Goal: Task Accomplishment & Management: Manage account settings

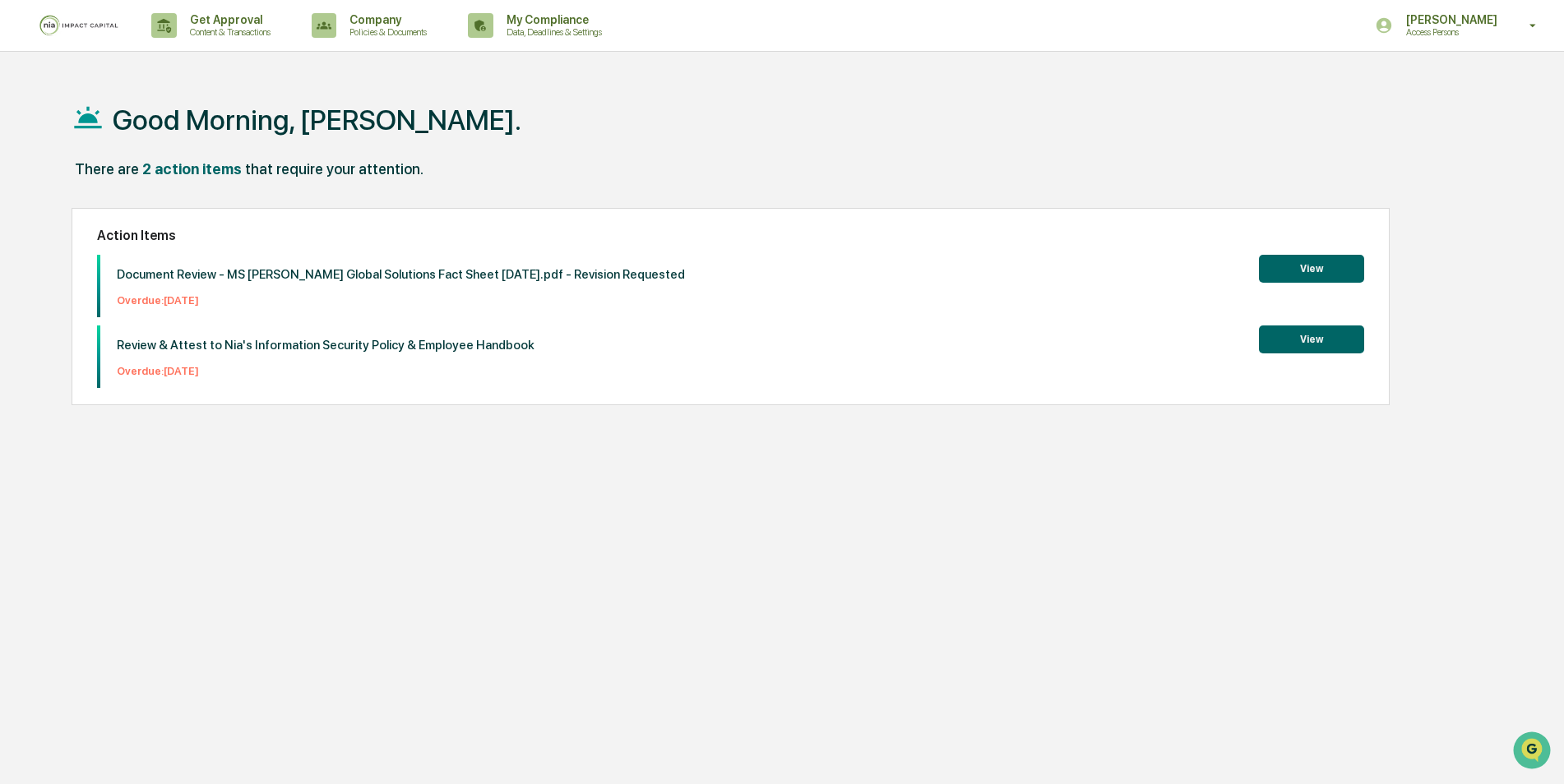
click at [106, 27] on img at bounding box center [79, 25] width 79 height 22
click at [1510, 26] on div "[PERSON_NAME] Access Persons" at bounding box center [1461, 25] width 206 height 51
drag, startPoint x: 1510, startPoint y: 26, endPoint x: 1100, endPoint y: 154, distance: 429.5
click at [1120, 147] on div at bounding box center [786, 392] width 1572 height 784
click at [584, 39] on div "My Compliance Data, Deadlines & Settings" at bounding box center [541, 25] width 159 height 51
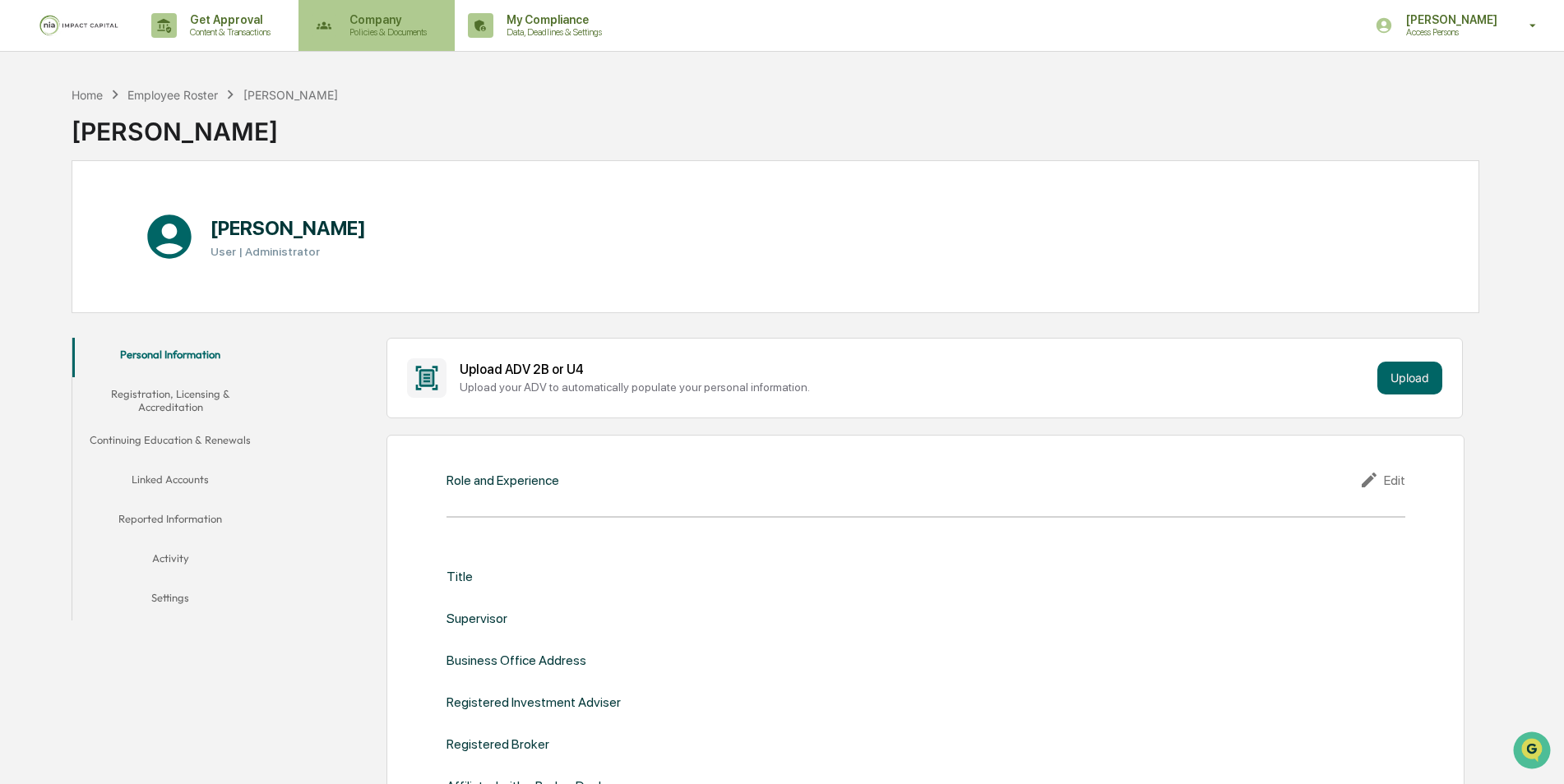
click at [363, 15] on p "Company" at bounding box center [385, 20] width 98 height 13
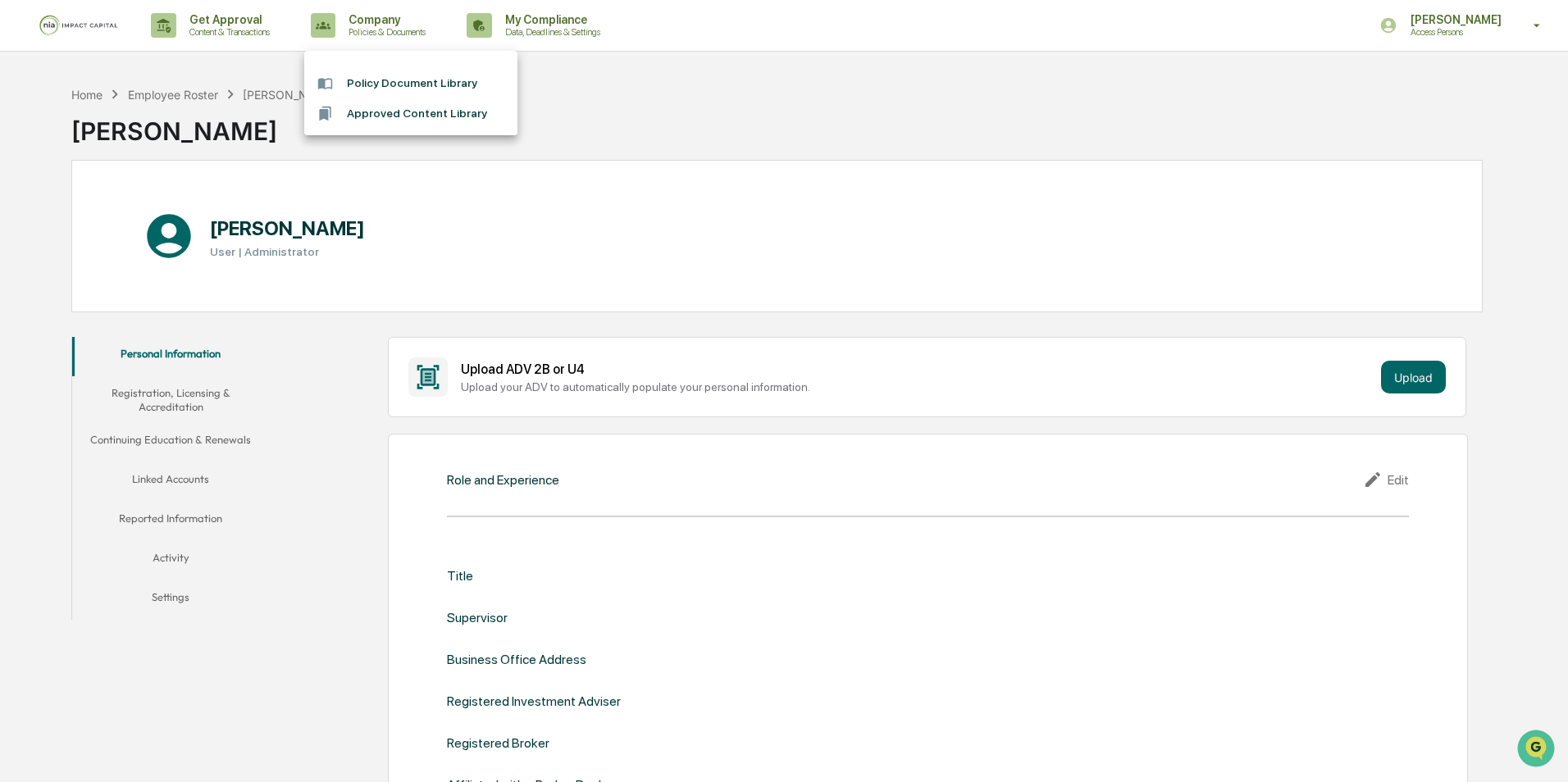
click at [245, 26] on div at bounding box center [784, 391] width 1568 height 782
click at [74, 33] on img at bounding box center [78, 25] width 78 height 21
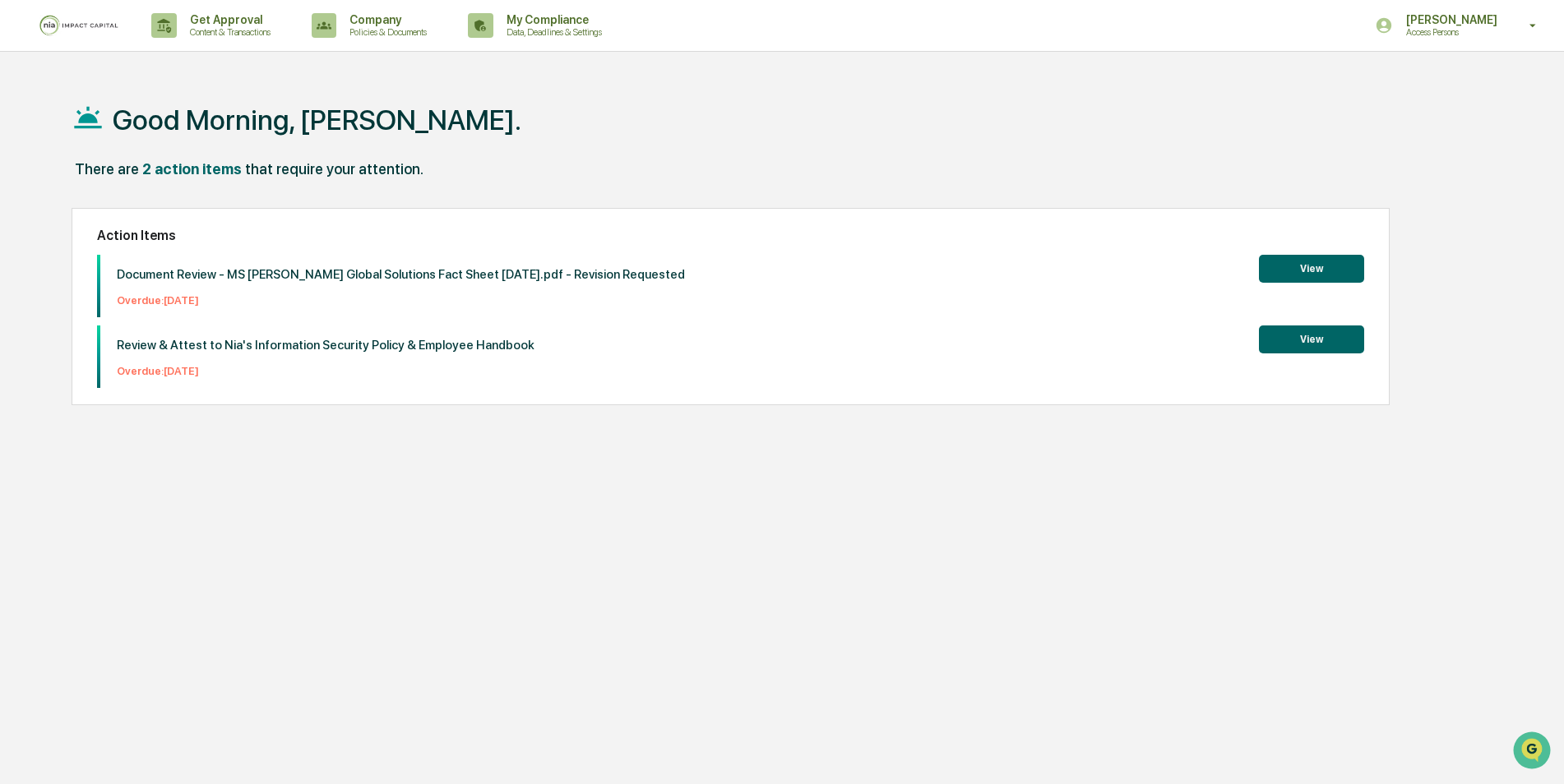
click at [1290, 342] on button "View" at bounding box center [1311, 340] width 105 height 28
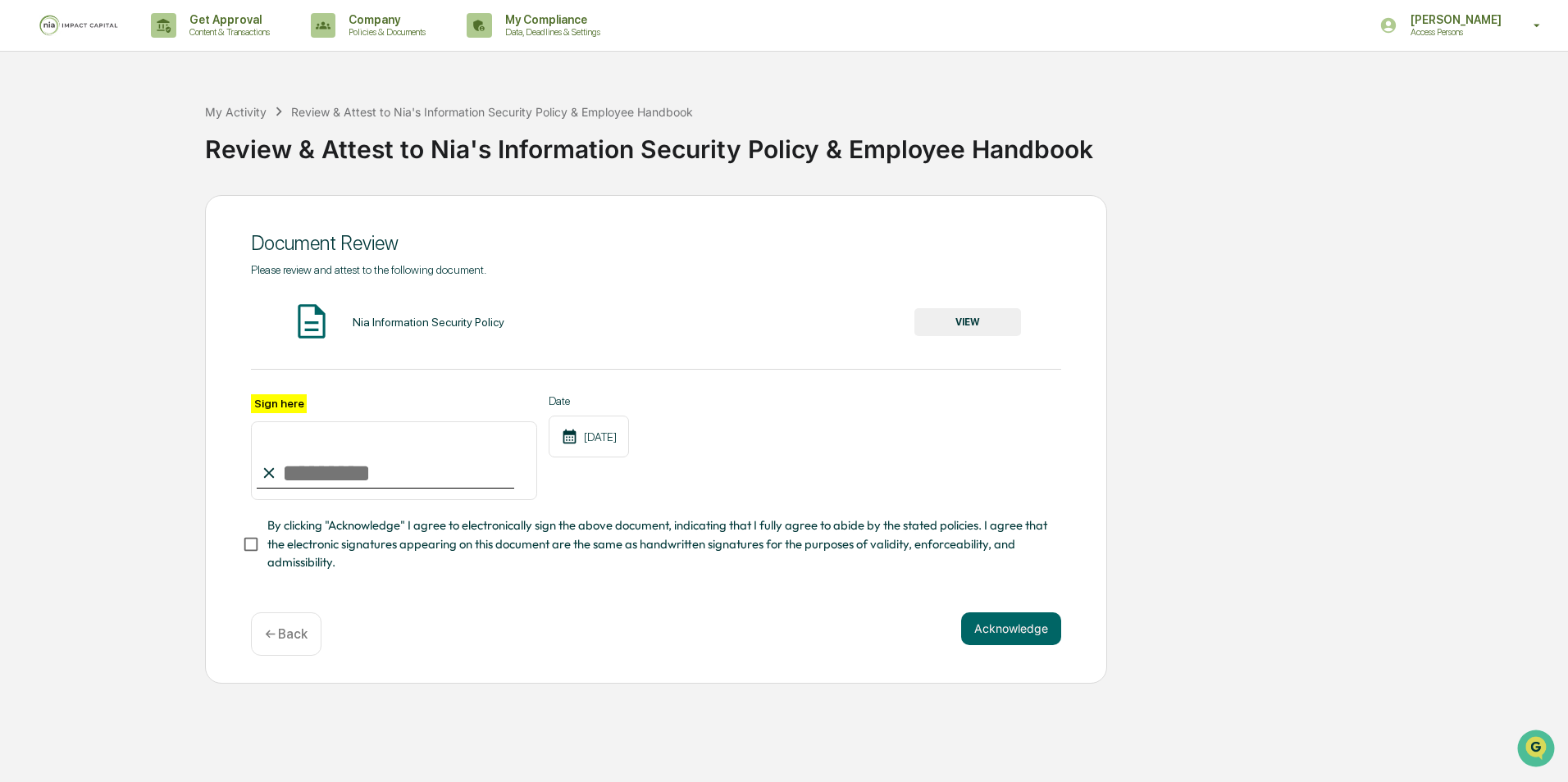
click at [961, 327] on button "VIEW" at bounding box center [968, 322] width 106 height 28
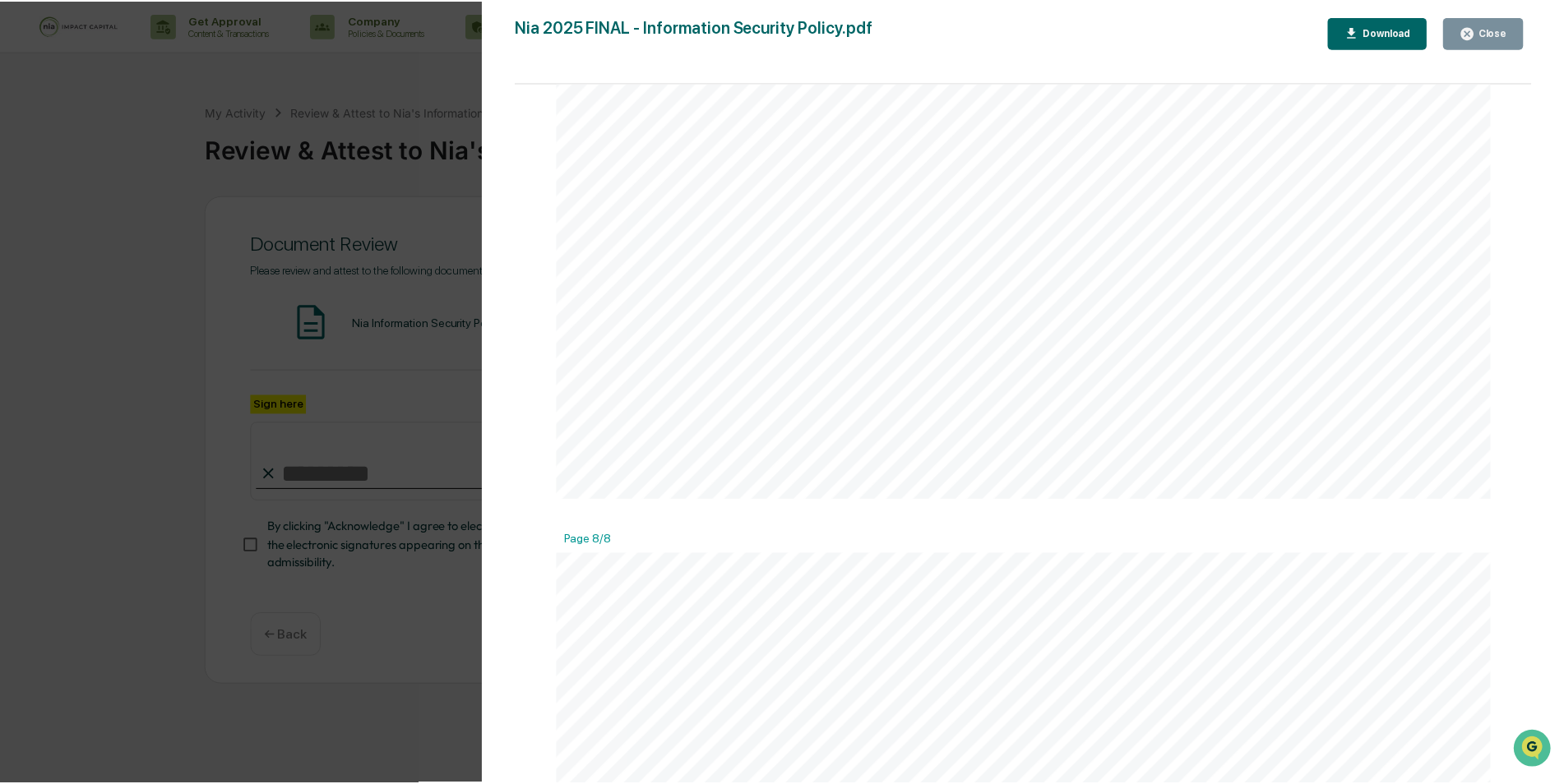
scroll to position [8448, 0]
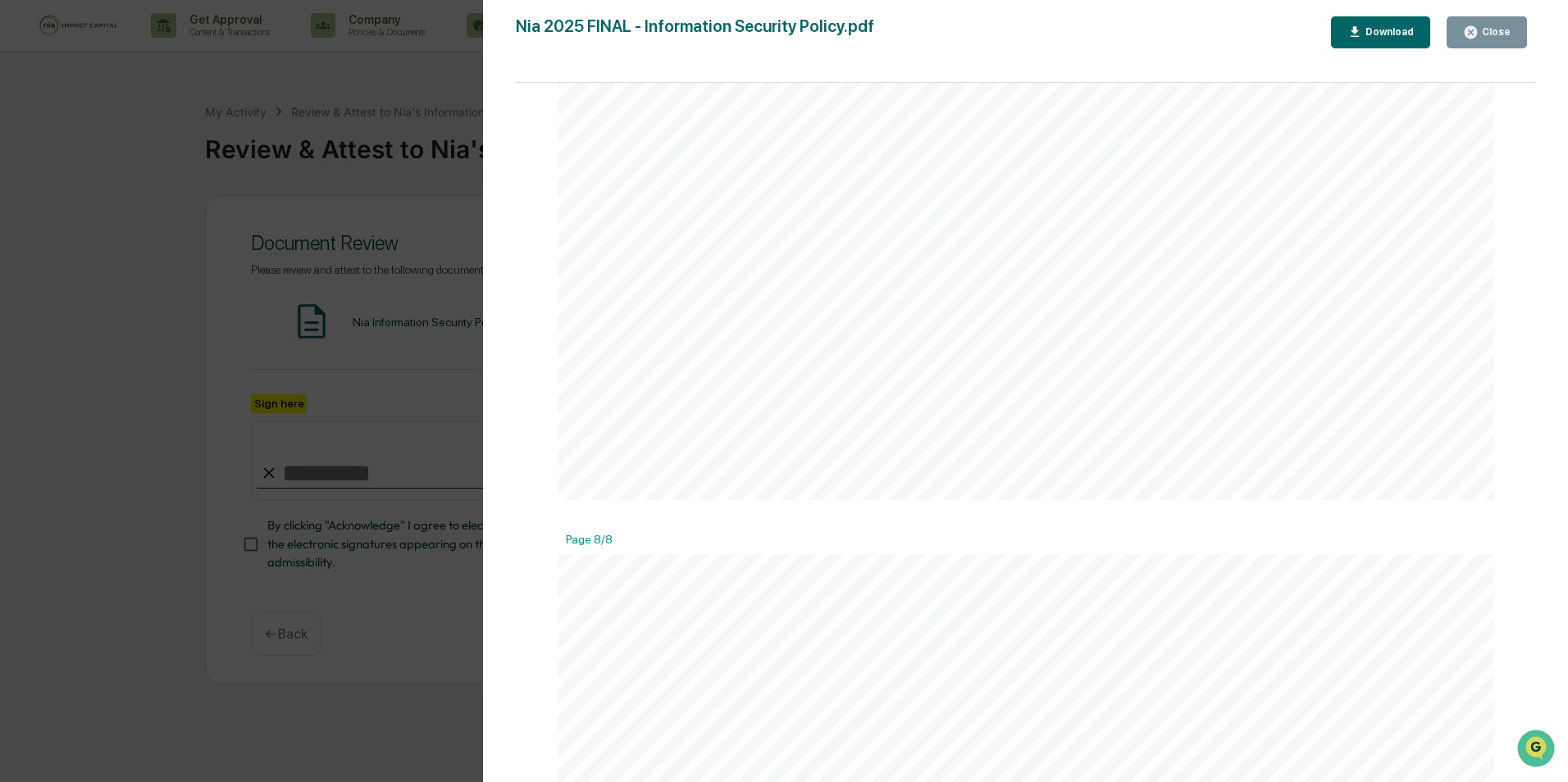
click at [1473, 35] on icon "button" at bounding box center [1470, 32] width 16 height 16
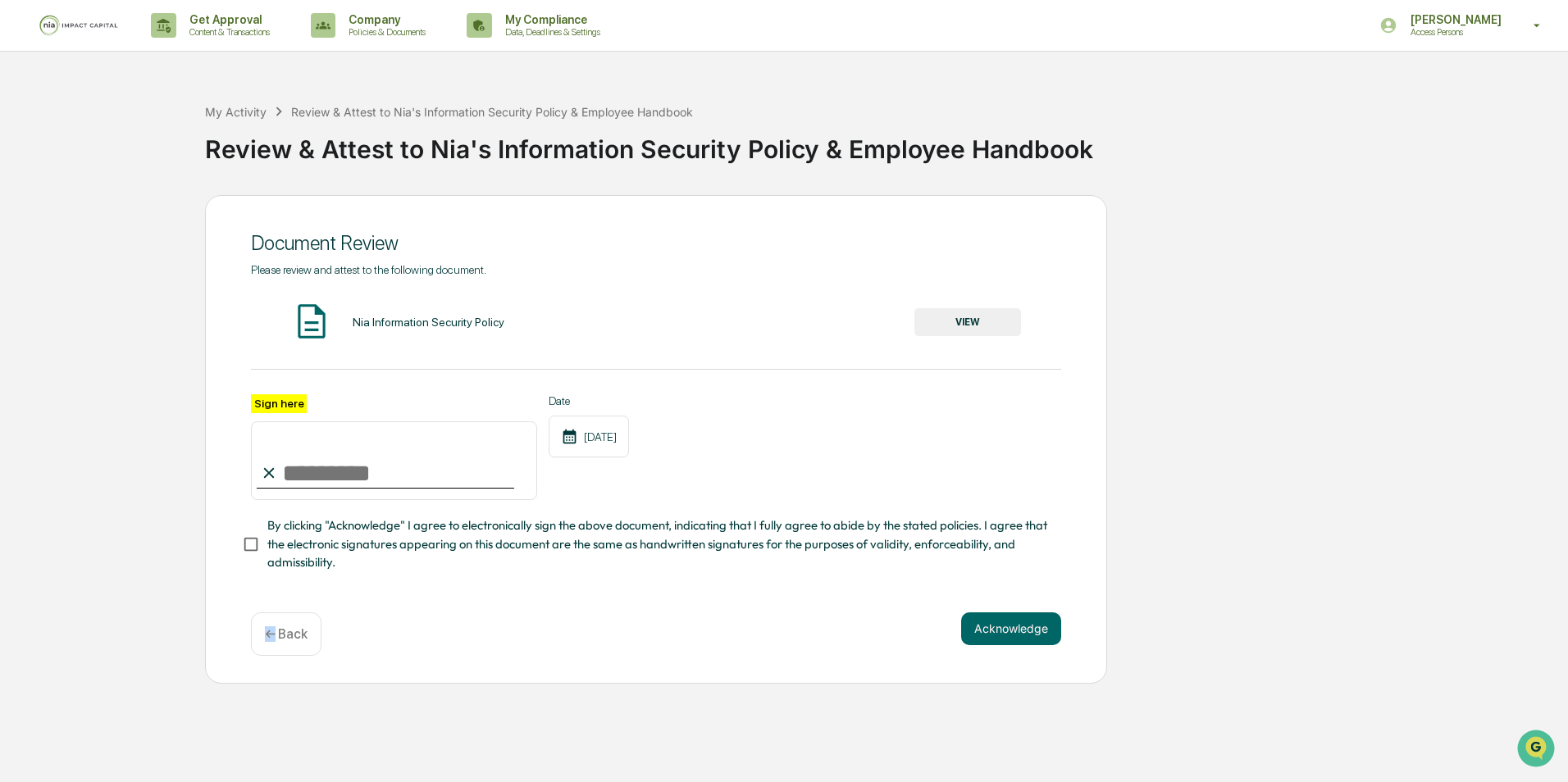
click at [272, 652] on div "← Back" at bounding box center [287, 634] width 71 height 44
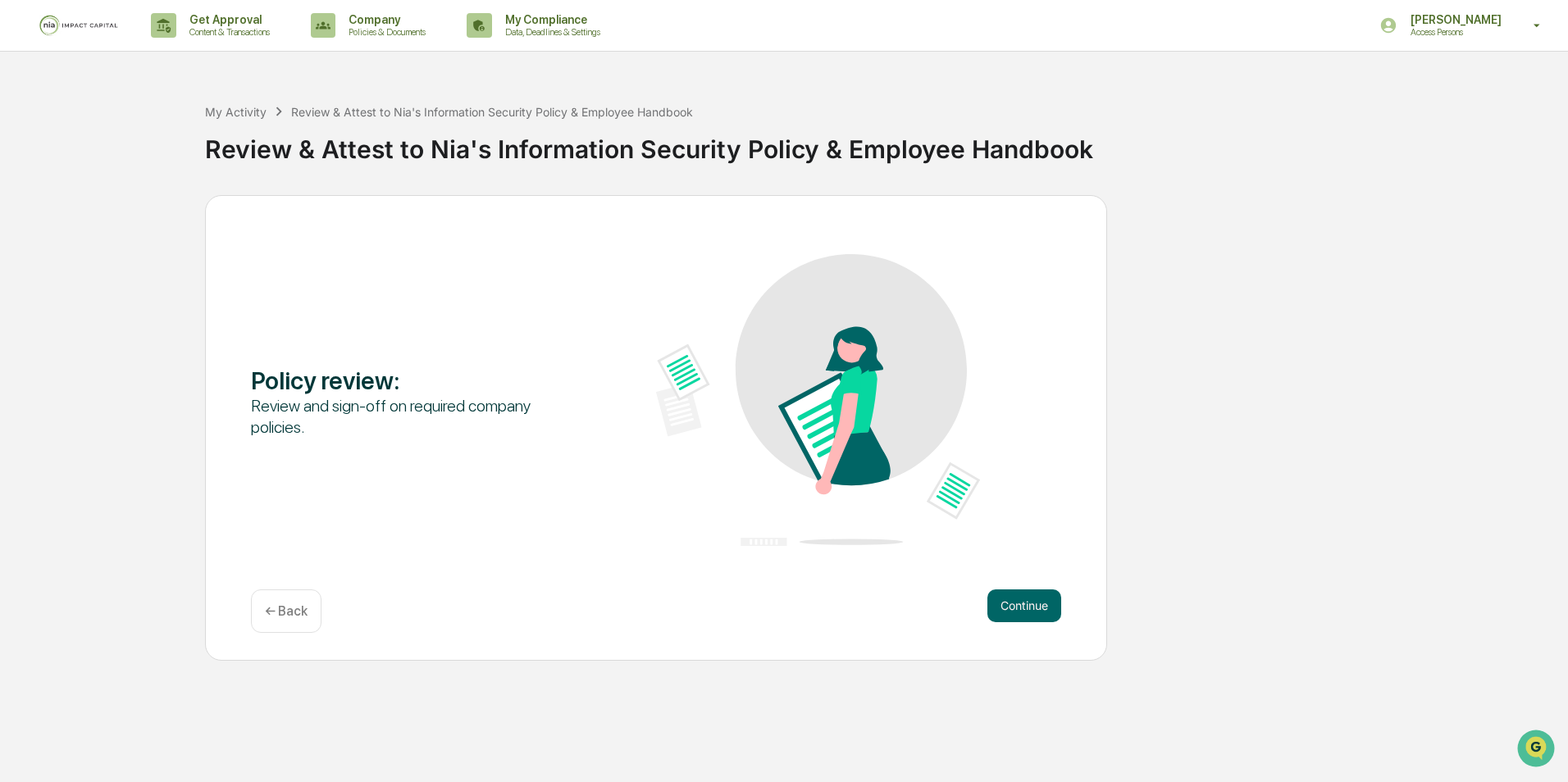
drag, startPoint x: 272, startPoint y: 652, endPoint x: 265, endPoint y: 618, distance: 34.7
click at [265, 618] on p "← Back" at bounding box center [287, 611] width 43 height 16
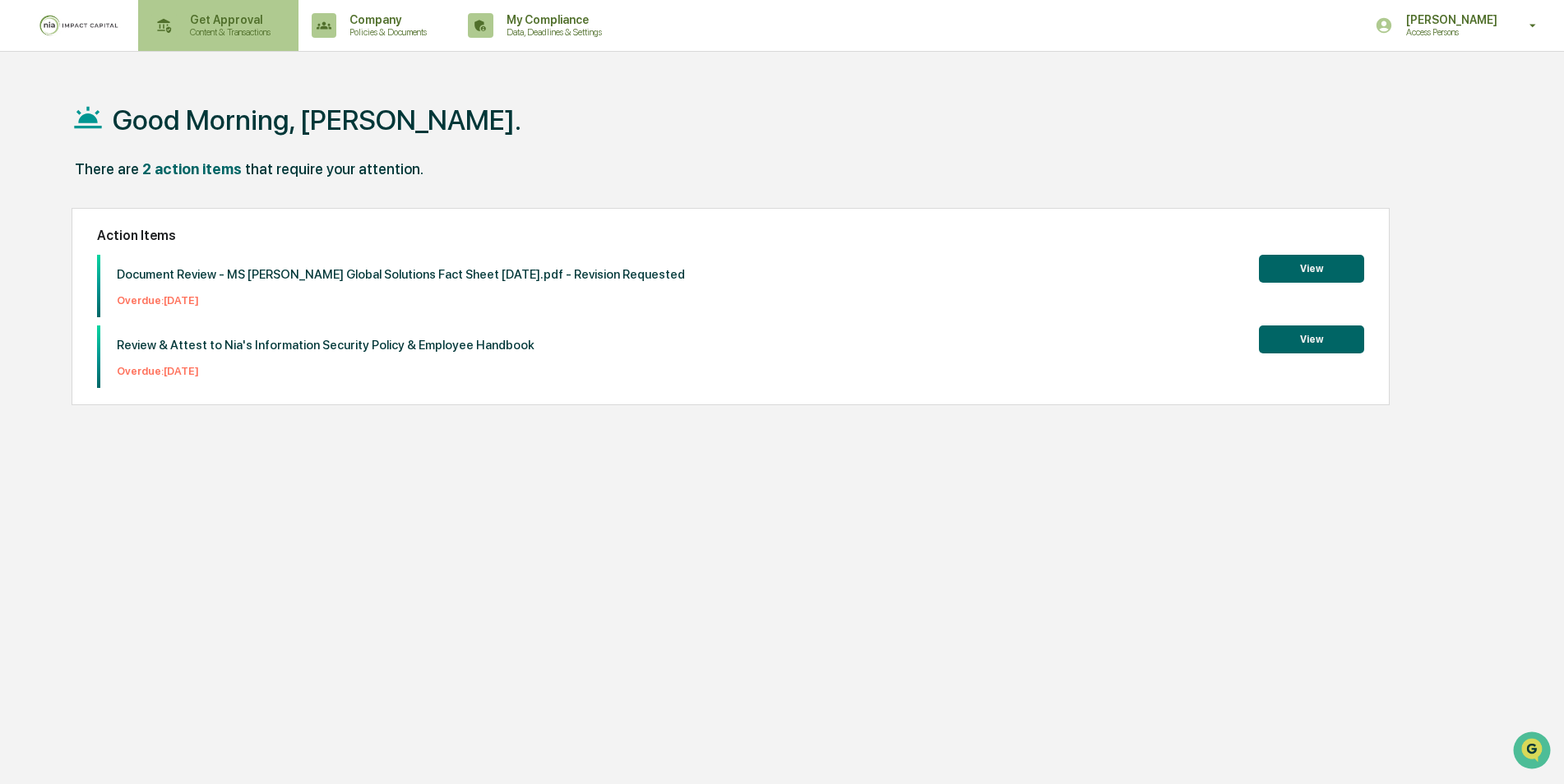
click at [235, 39] on div "Get Approval Content & Transactions" at bounding box center [217, 25] width 144 height 51
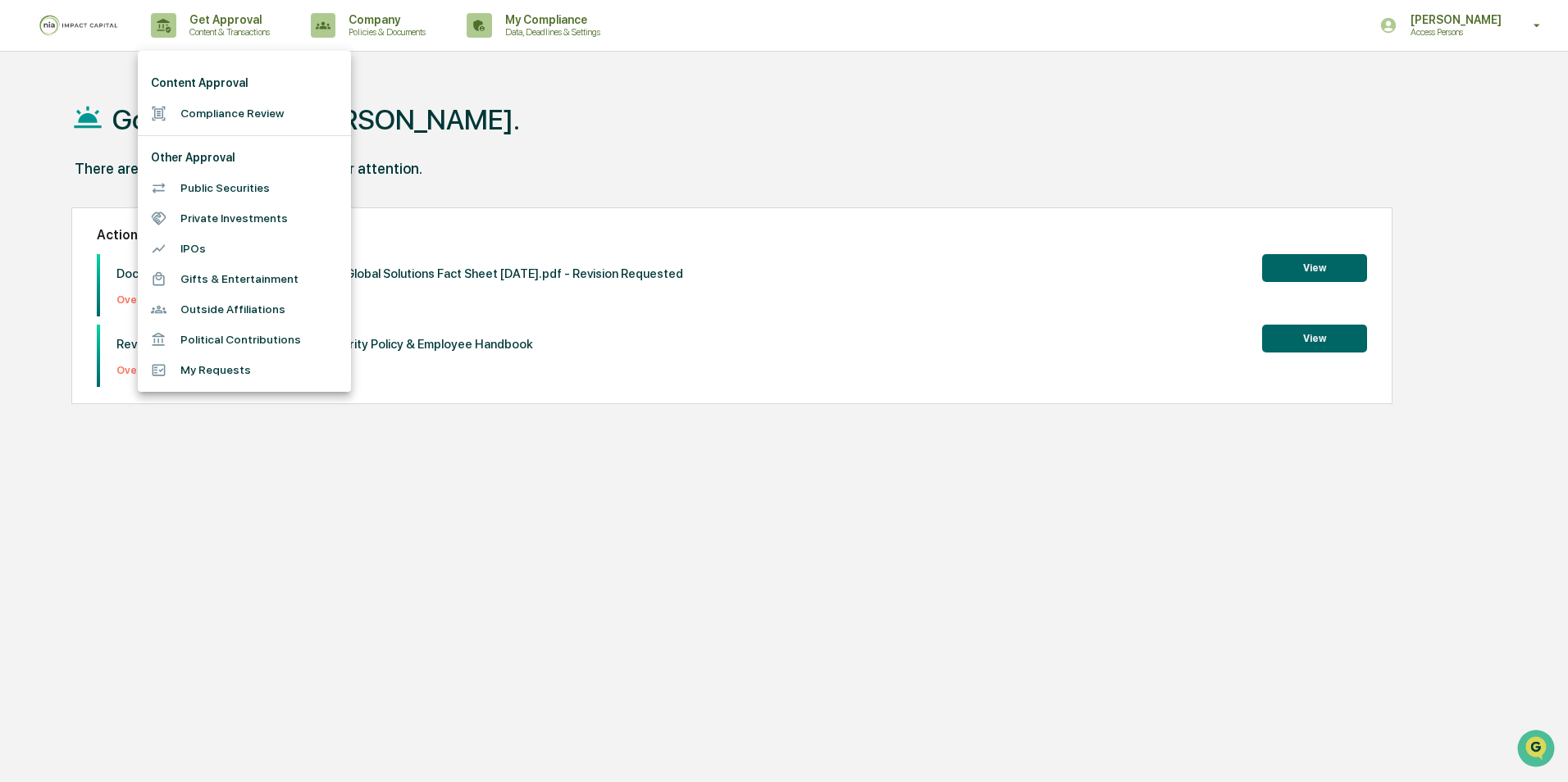
click at [363, 19] on div at bounding box center [784, 391] width 1568 height 782
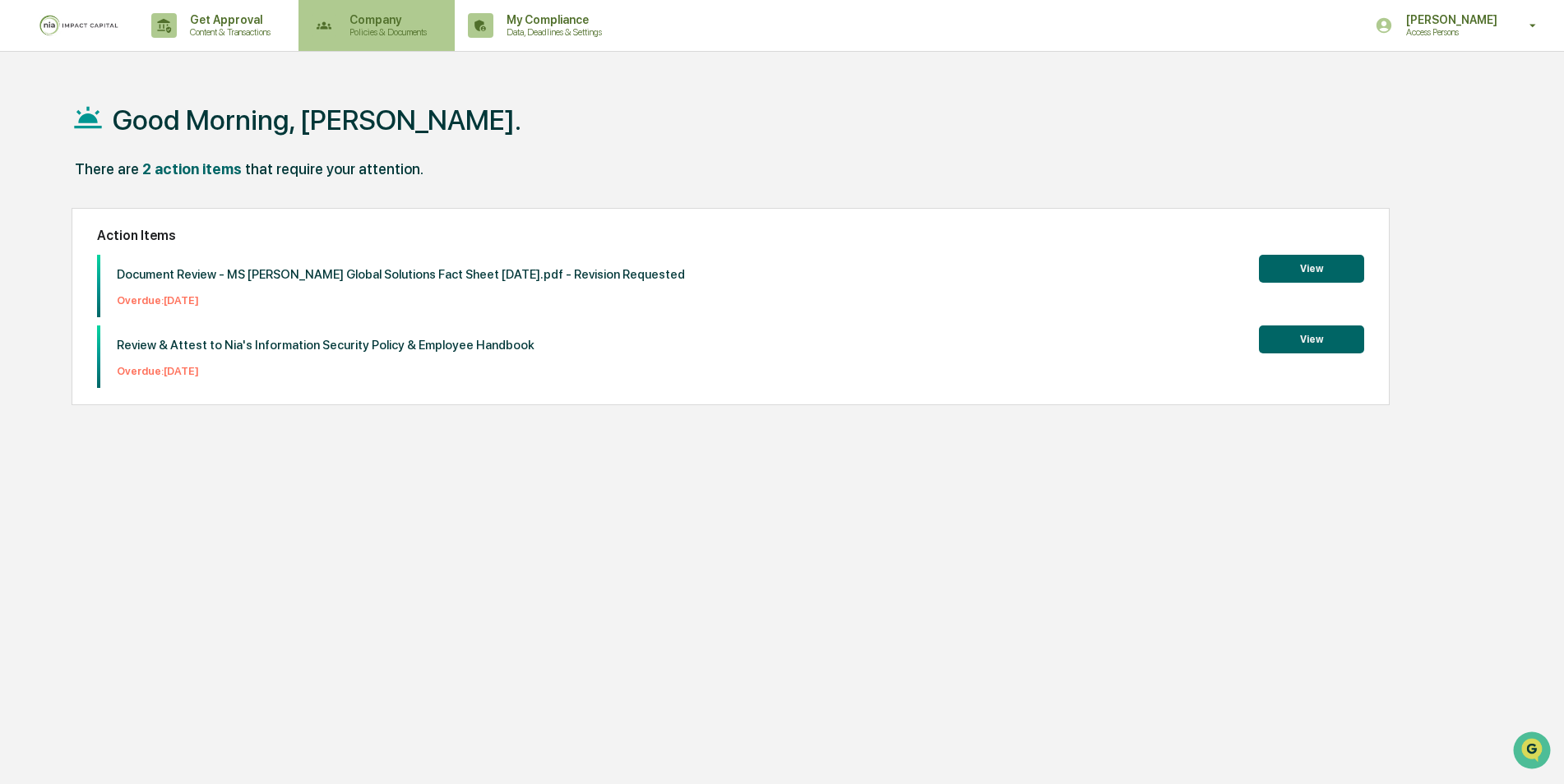
click at [364, 24] on p "Company" at bounding box center [385, 20] width 98 height 13
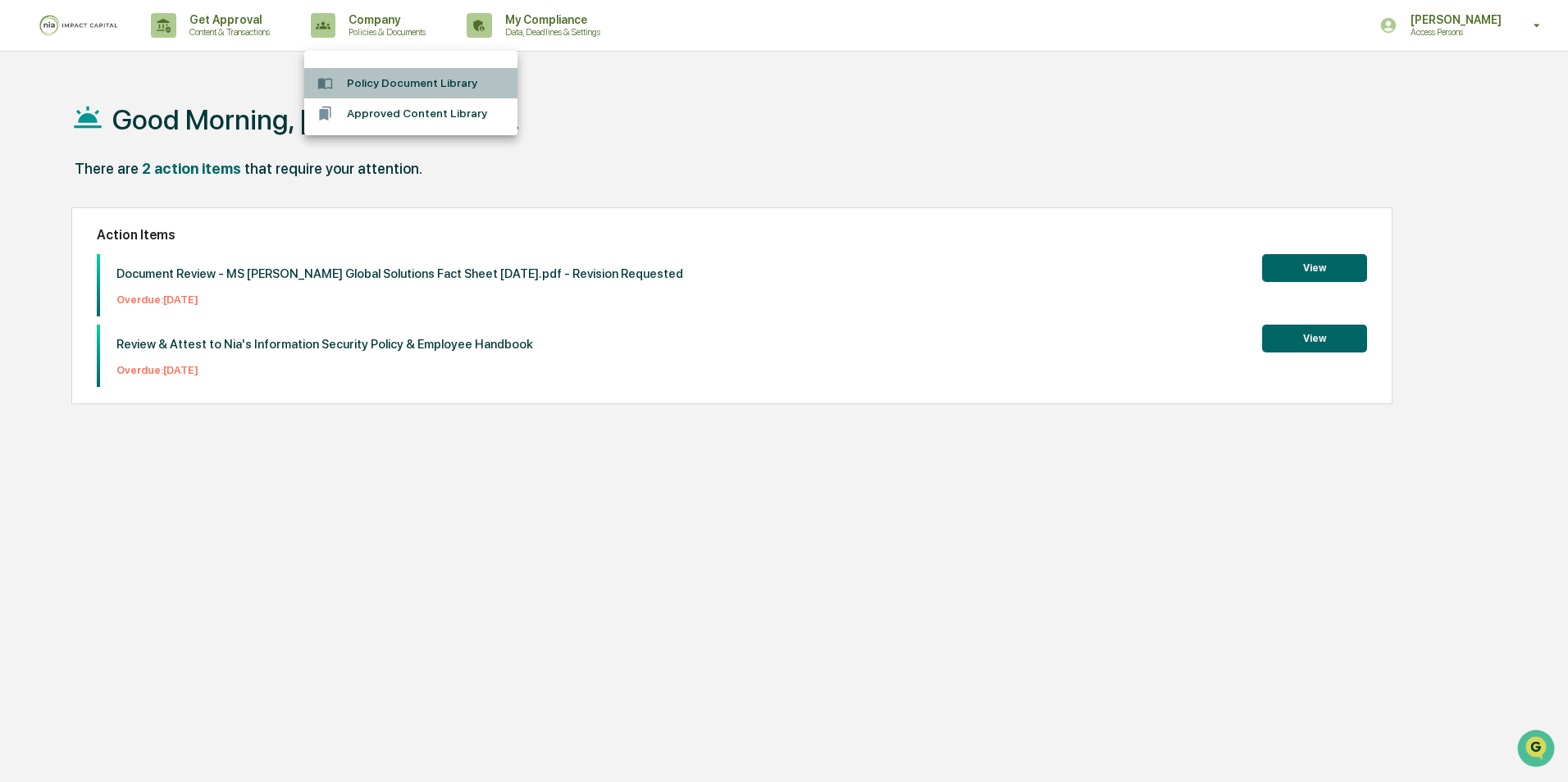
click at [364, 85] on li "Policy Document Library" at bounding box center [411, 83] width 213 height 31
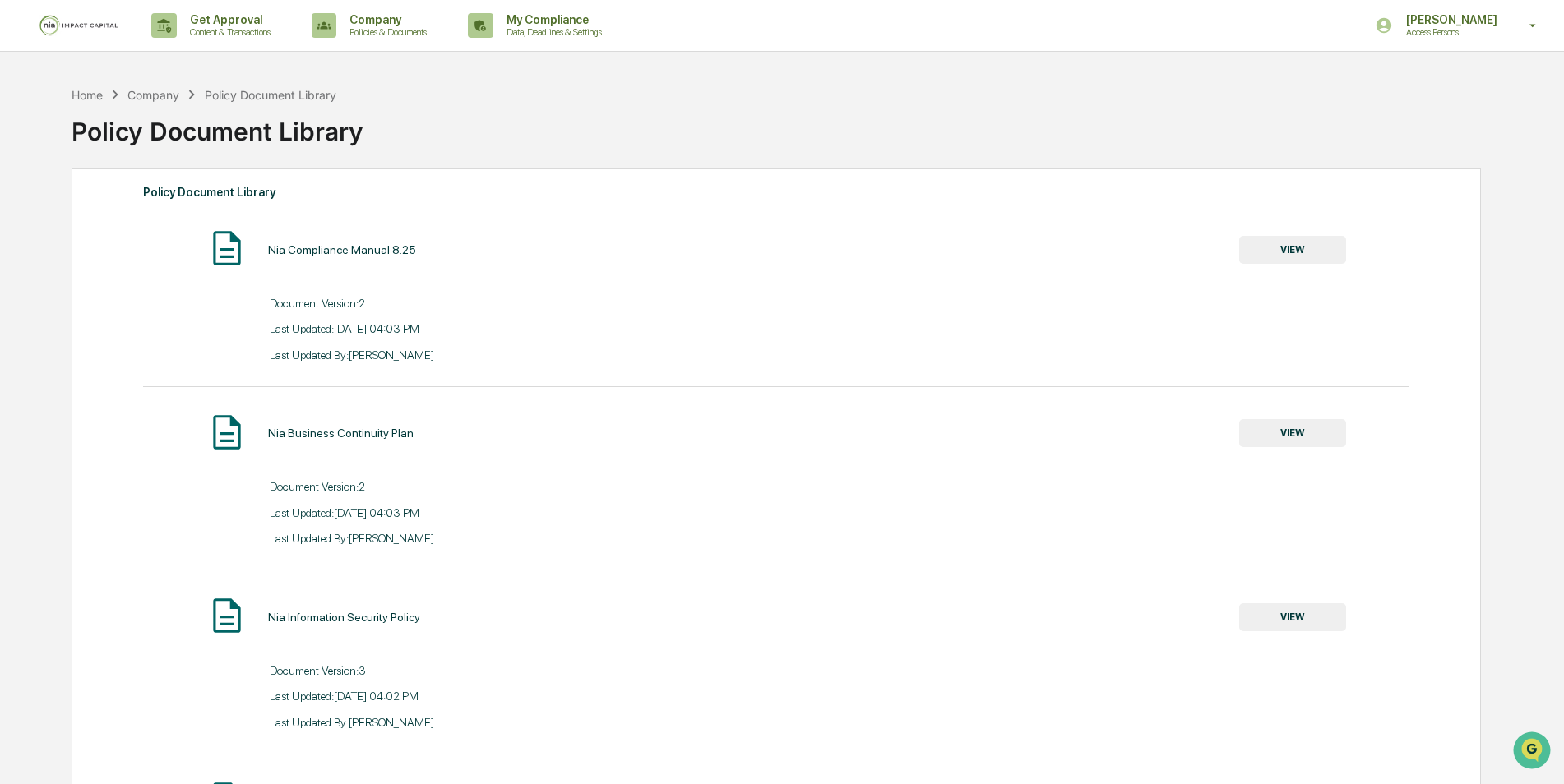
click at [1255, 247] on button "VIEW" at bounding box center [1293, 250] width 107 height 28
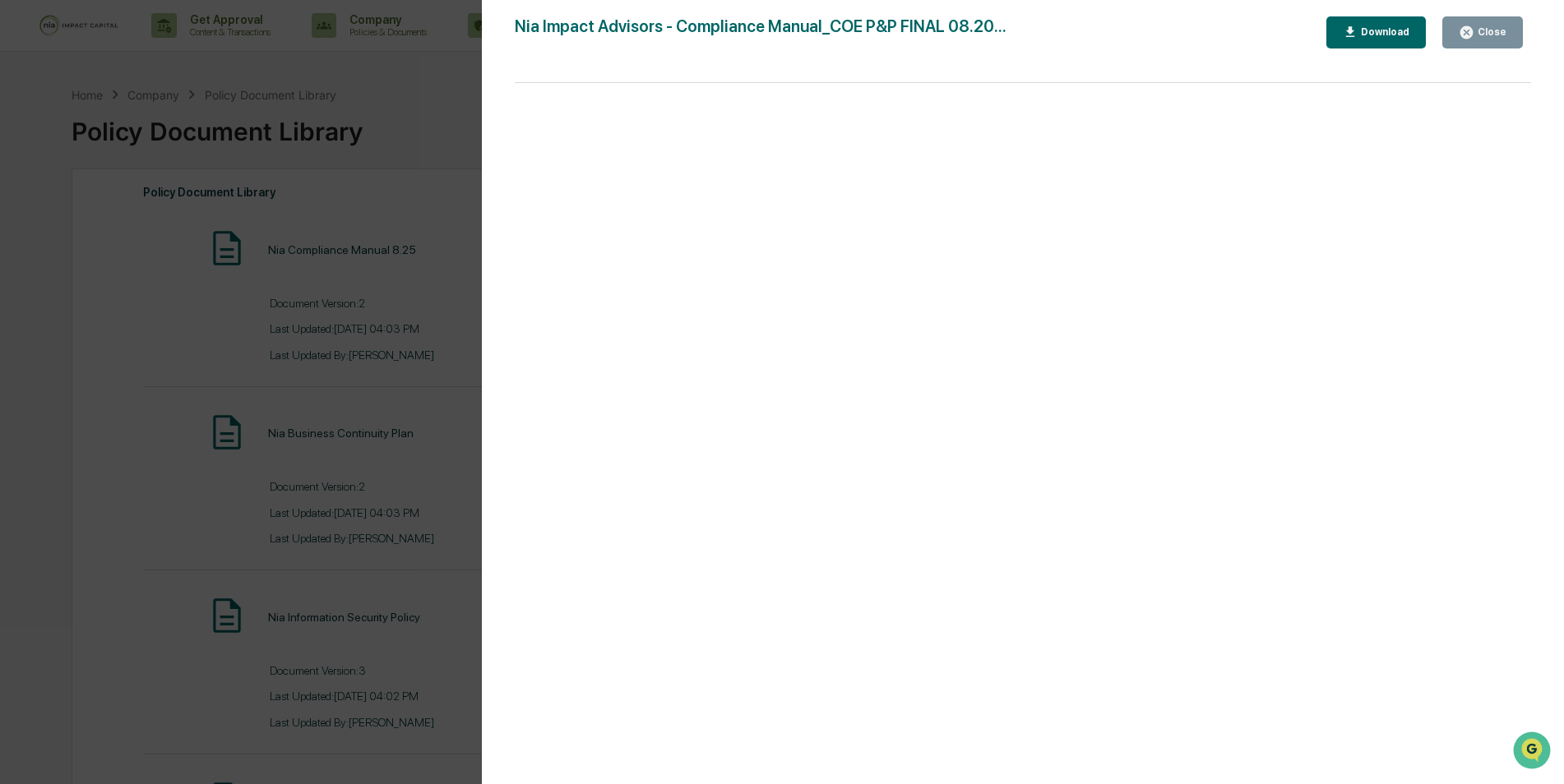
click at [1484, 41] on button "Close" at bounding box center [1483, 33] width 80 height 32
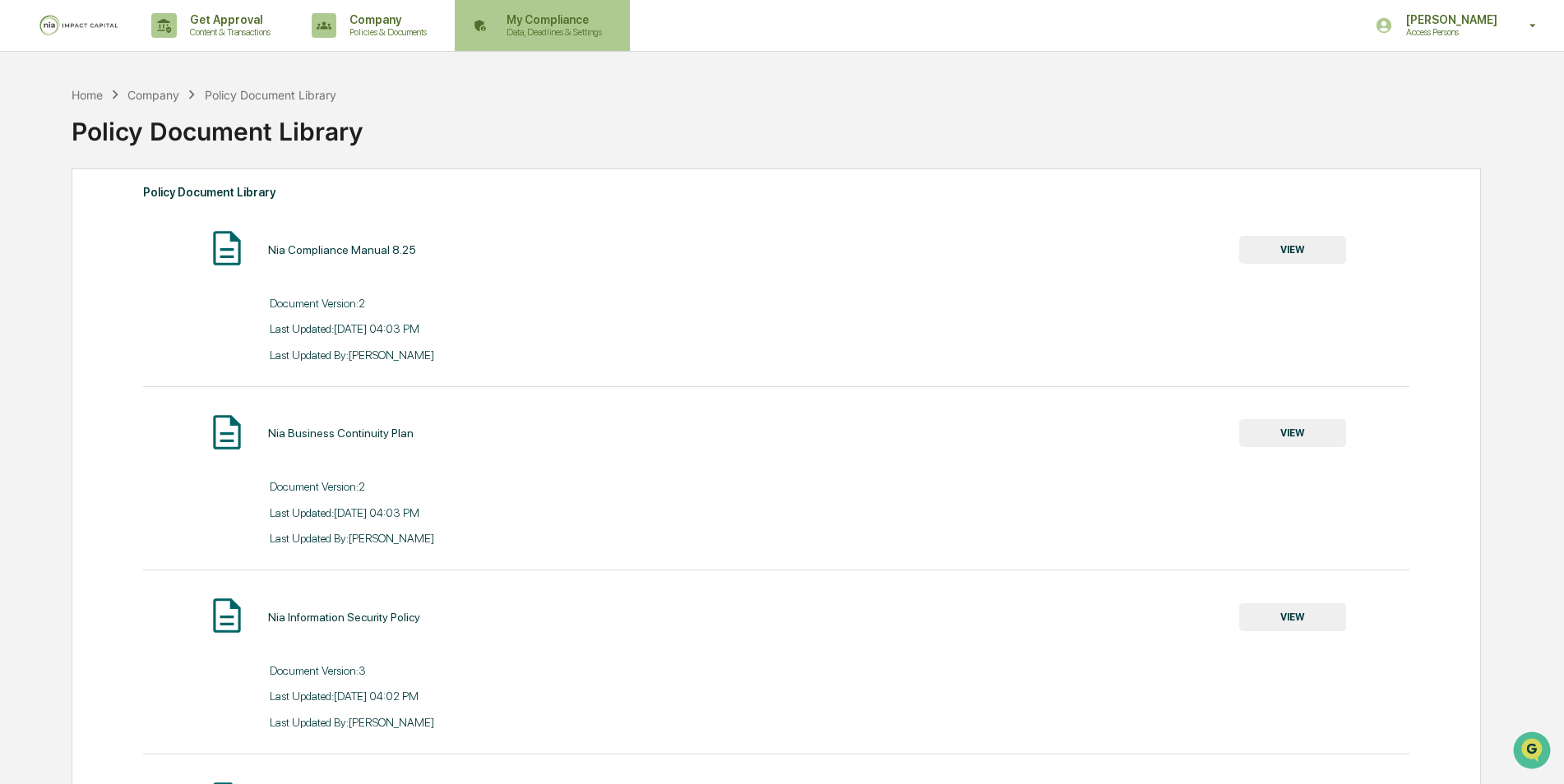
click at [559, 22] on p "My Compliance" at bounding box center [551, 20] width 117 height 13
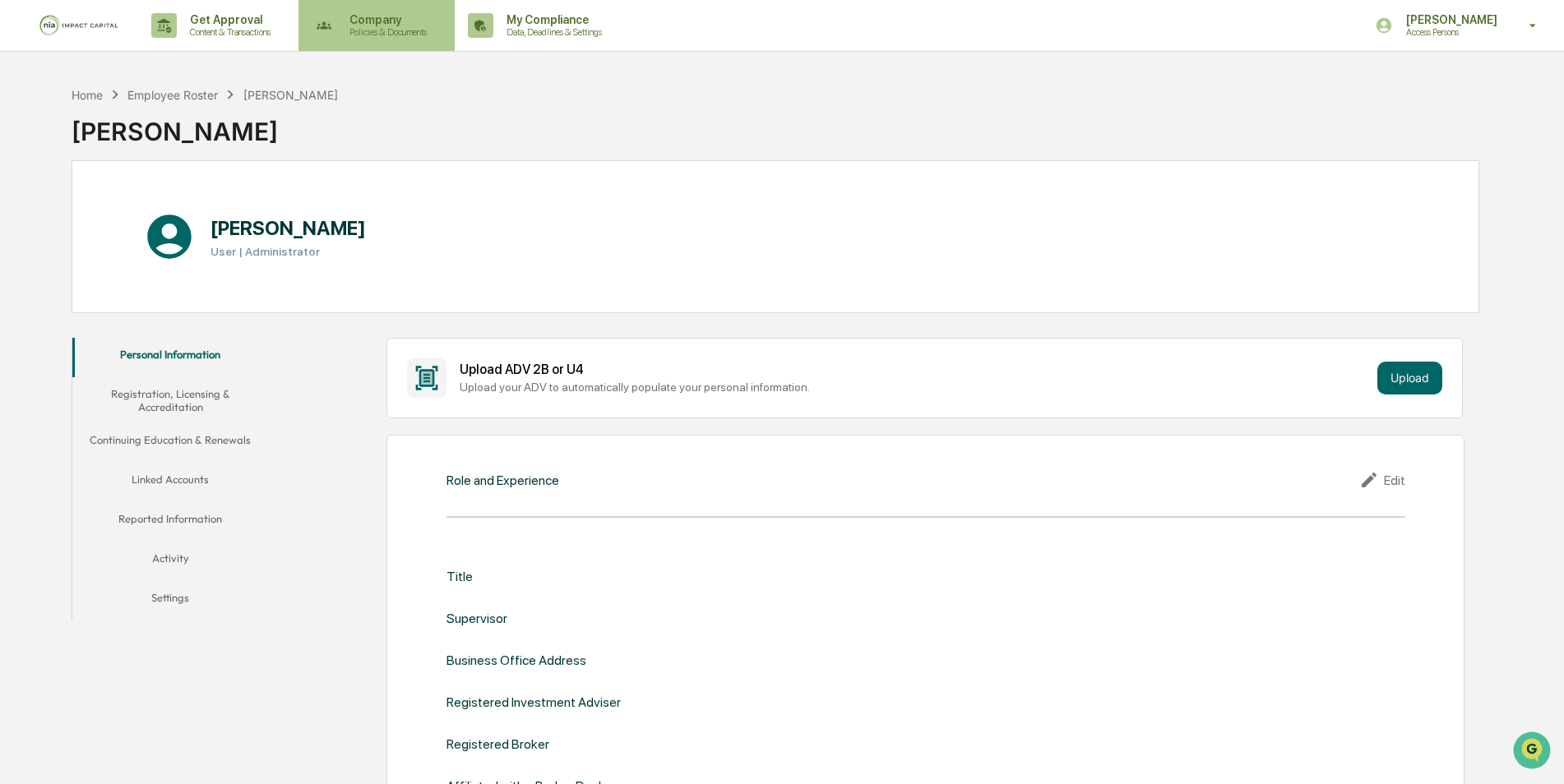
click at [367, 27] on p "Policies & Documents" at bounding box center [385, 32] width 98 height 11
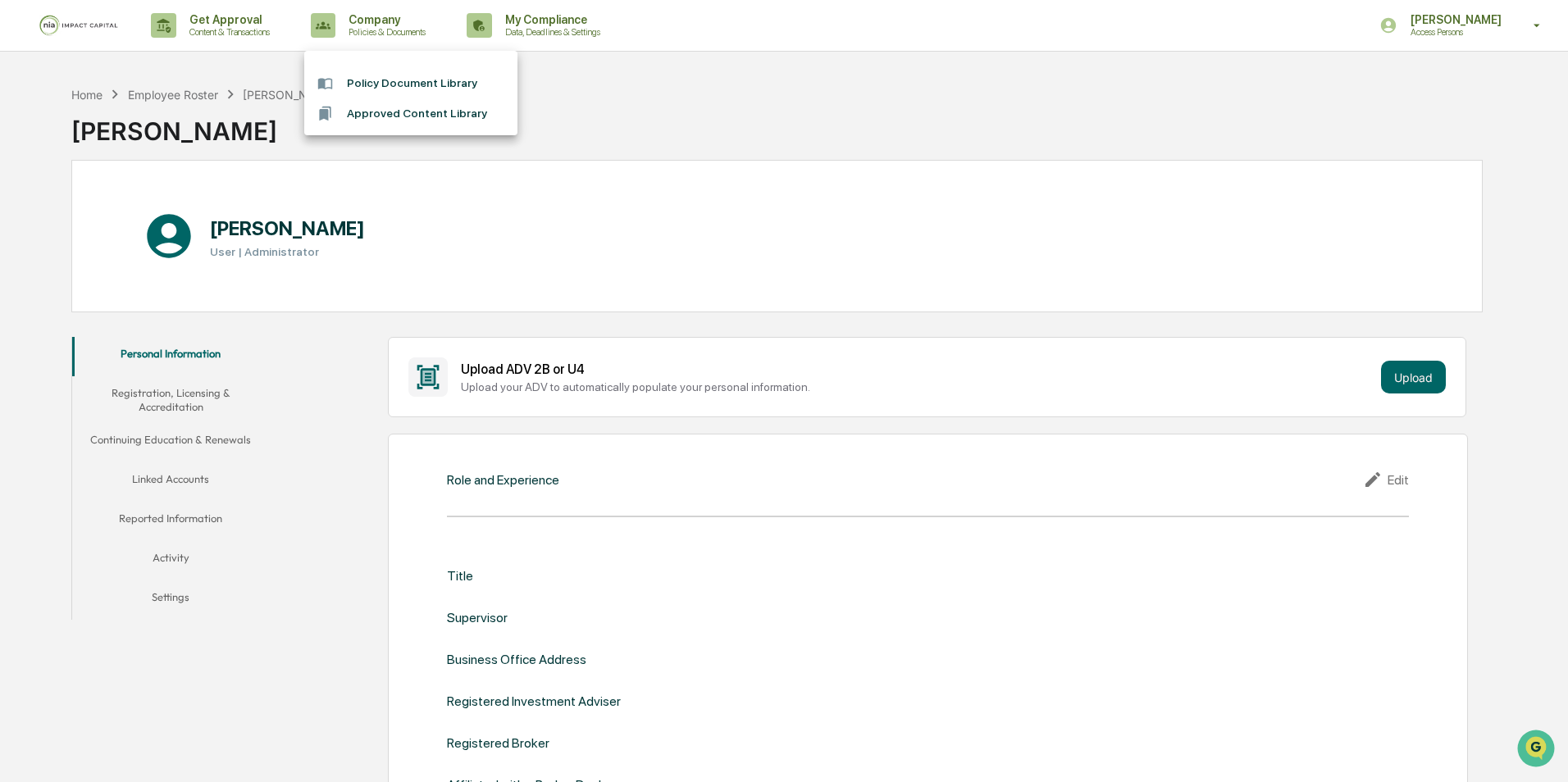
click at [371, 113] on li "Approved Content Library" at bounding box center [411, 113] width 213 height 31
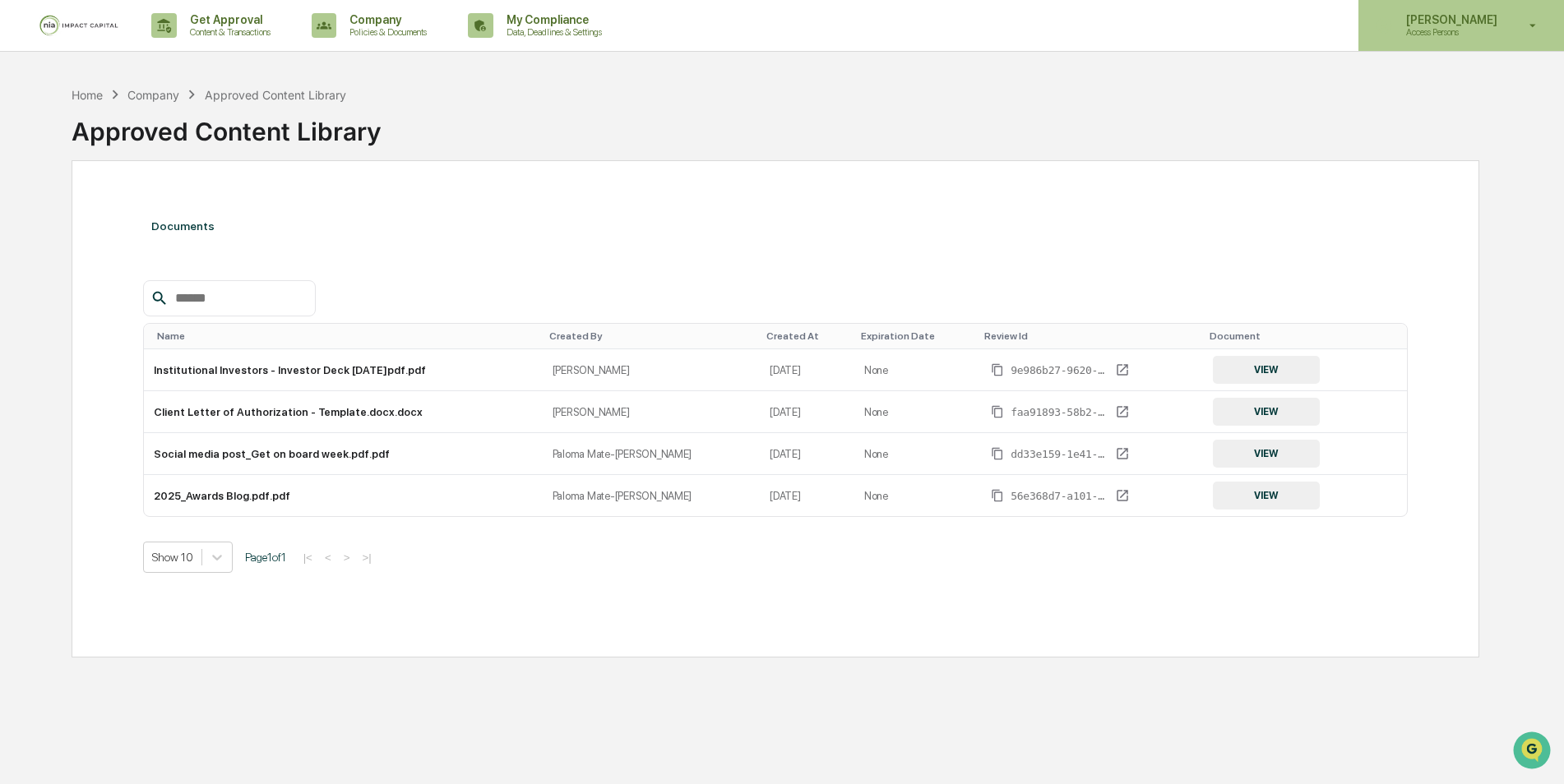
click at [1436, 22] on p "[PERSON_NAME]" at bounding box center [1449, 20] width 112 height 13
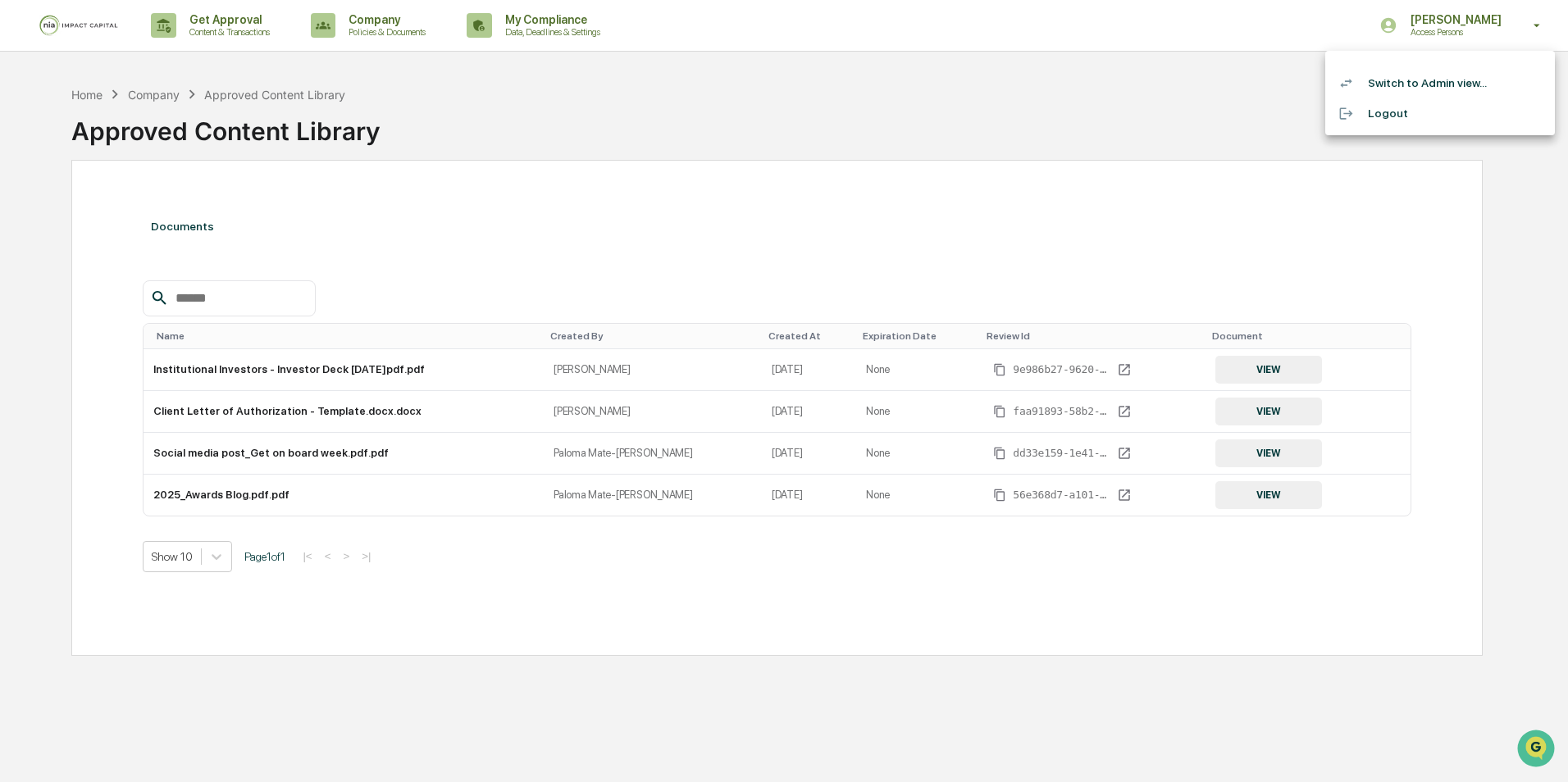
click at [1421, 88] on li "Switch to Admin view..." at bounding box center [1440, 83] width 230 height 31
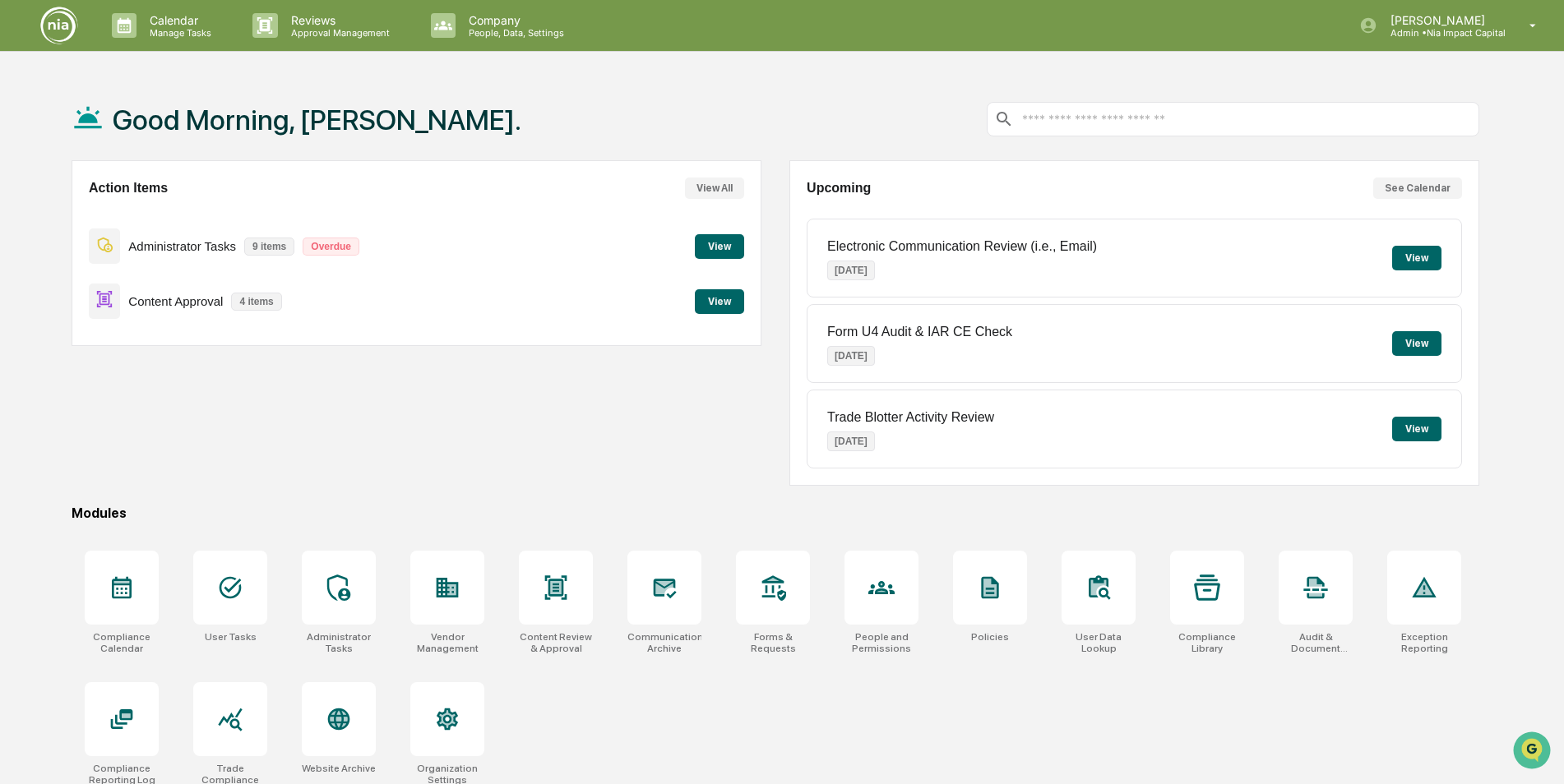
click at [731, 298] on button "View" at bounding box center [719, 301] width 50 height 24
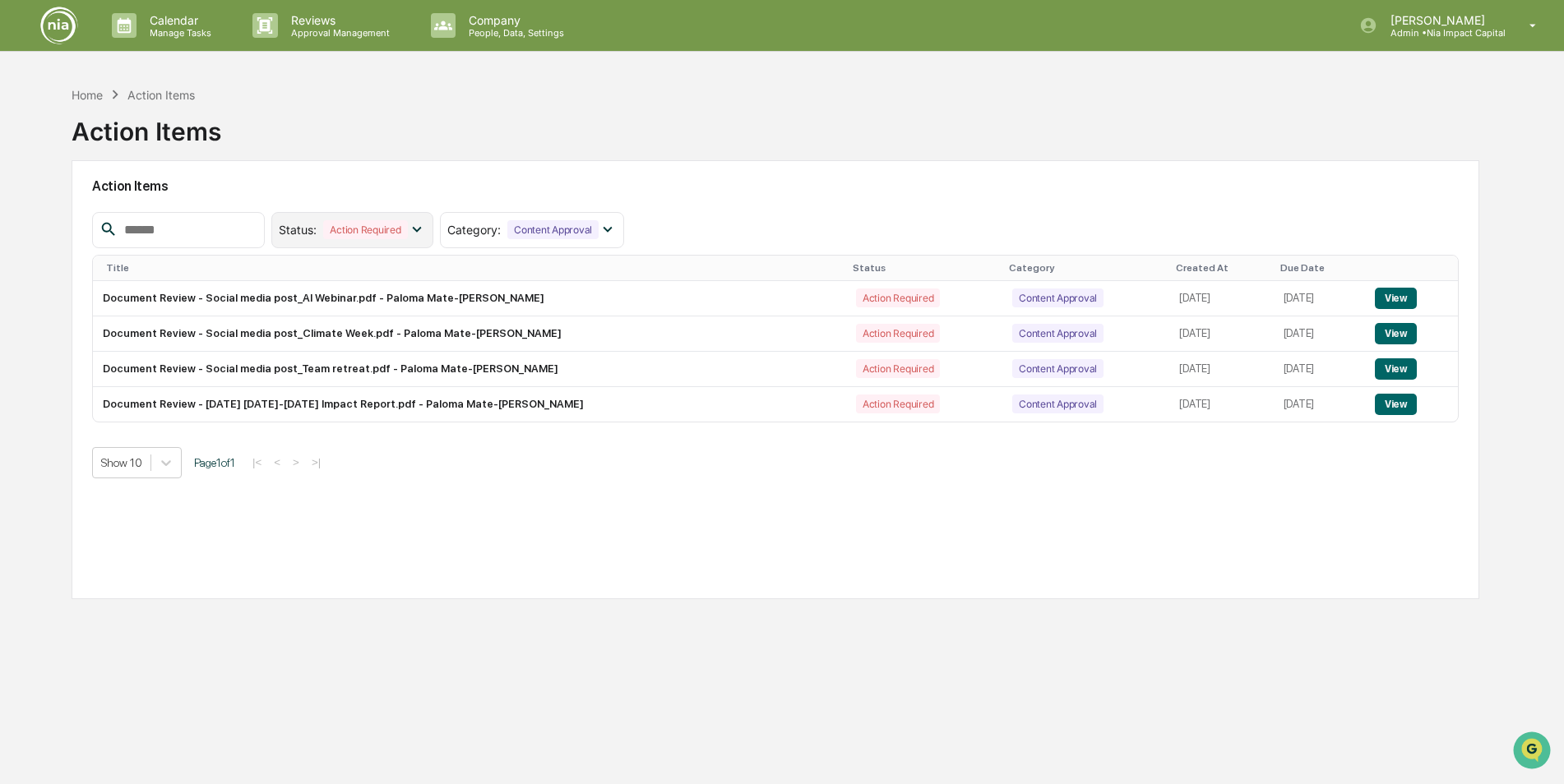
click at [421, 230] on icon at bounding box center [417, 229] width 9 height 6
click at [300, 335] on div at bounding box center [293, 336] width 15 height 15
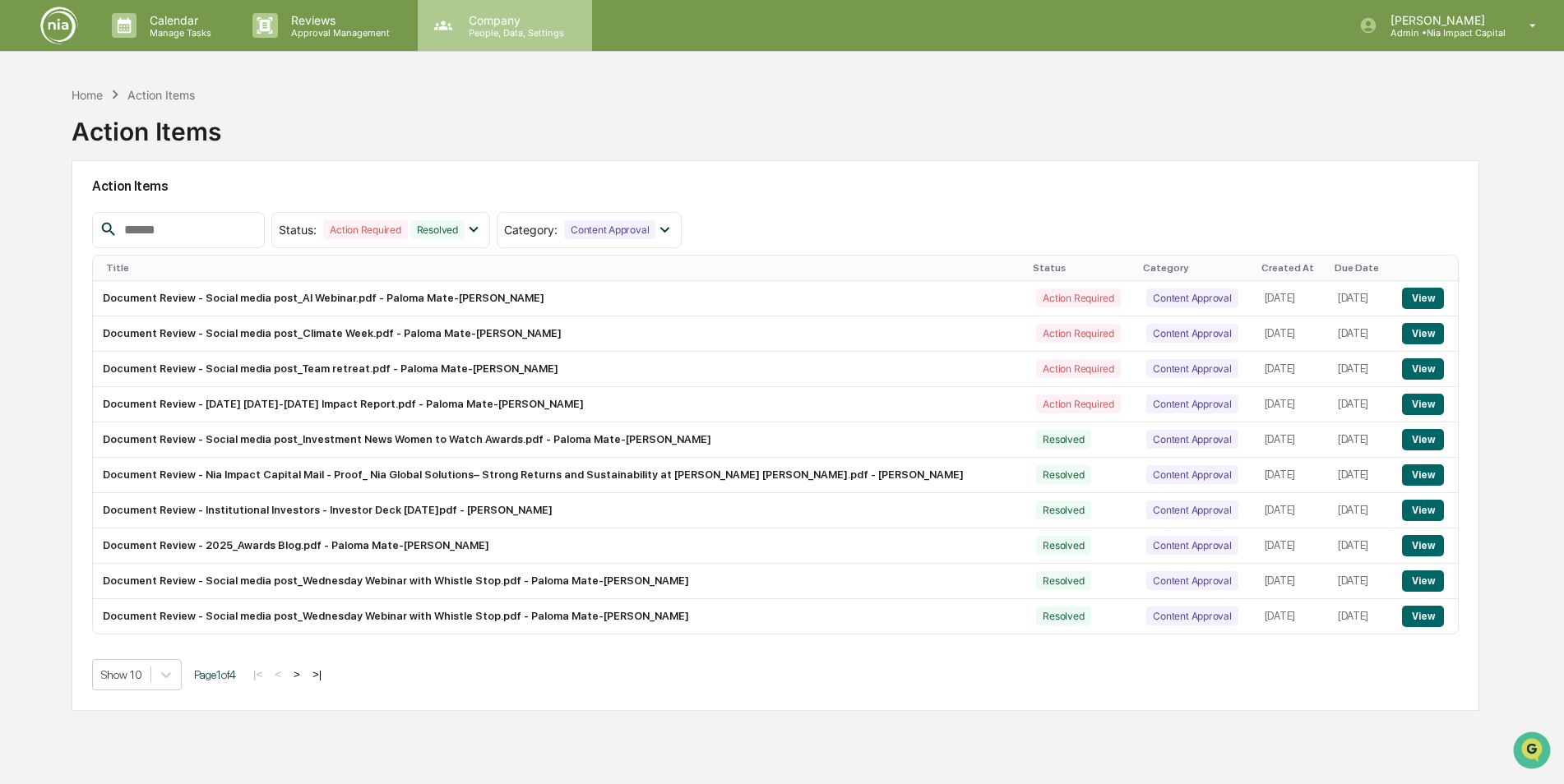
click at [527, 14] on p "Company" at bounding box center [514, 20] width 117 height 14
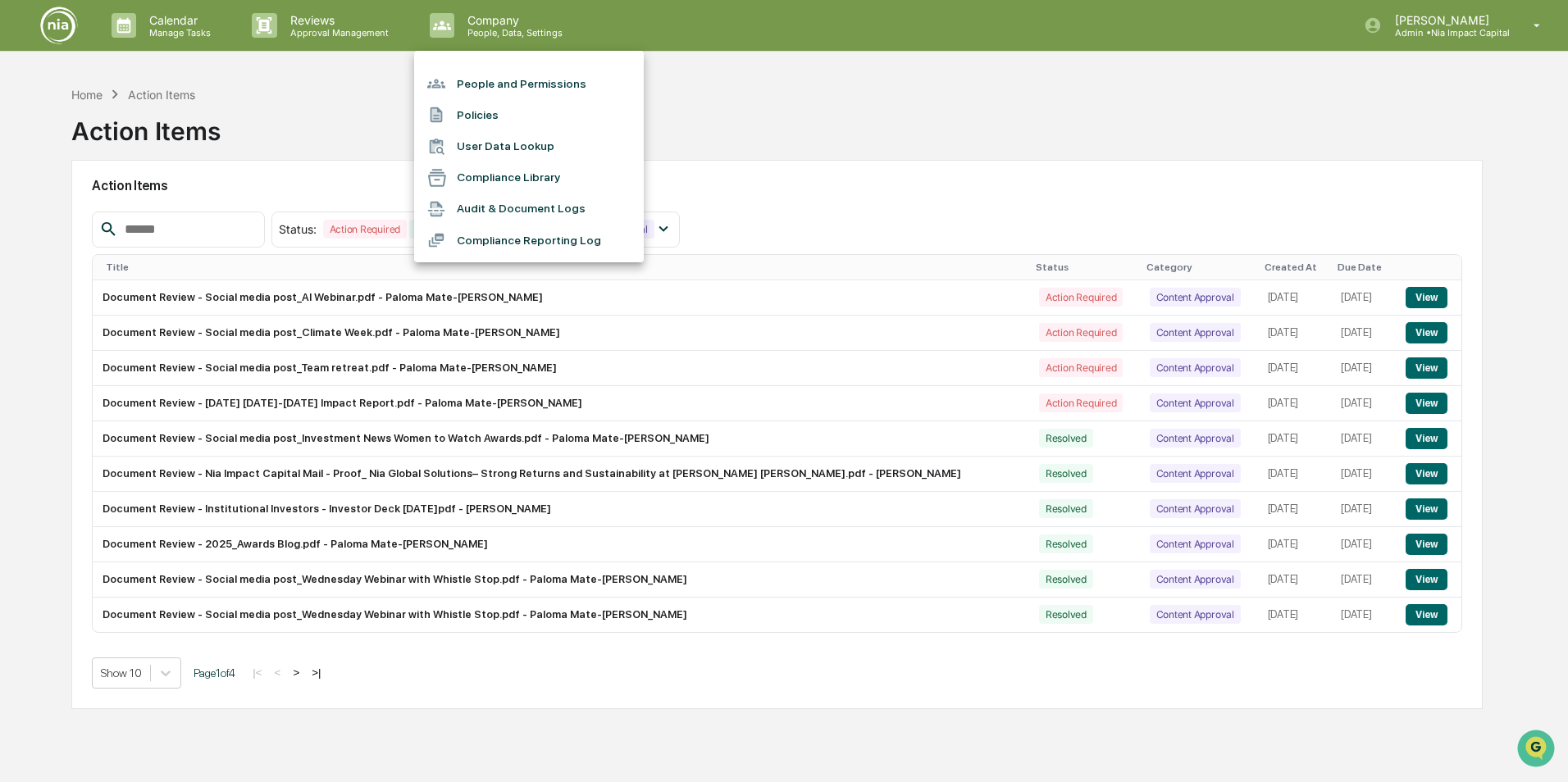
click at [300, 69] on div at bounding box center [784, 391] width 1568 height 782
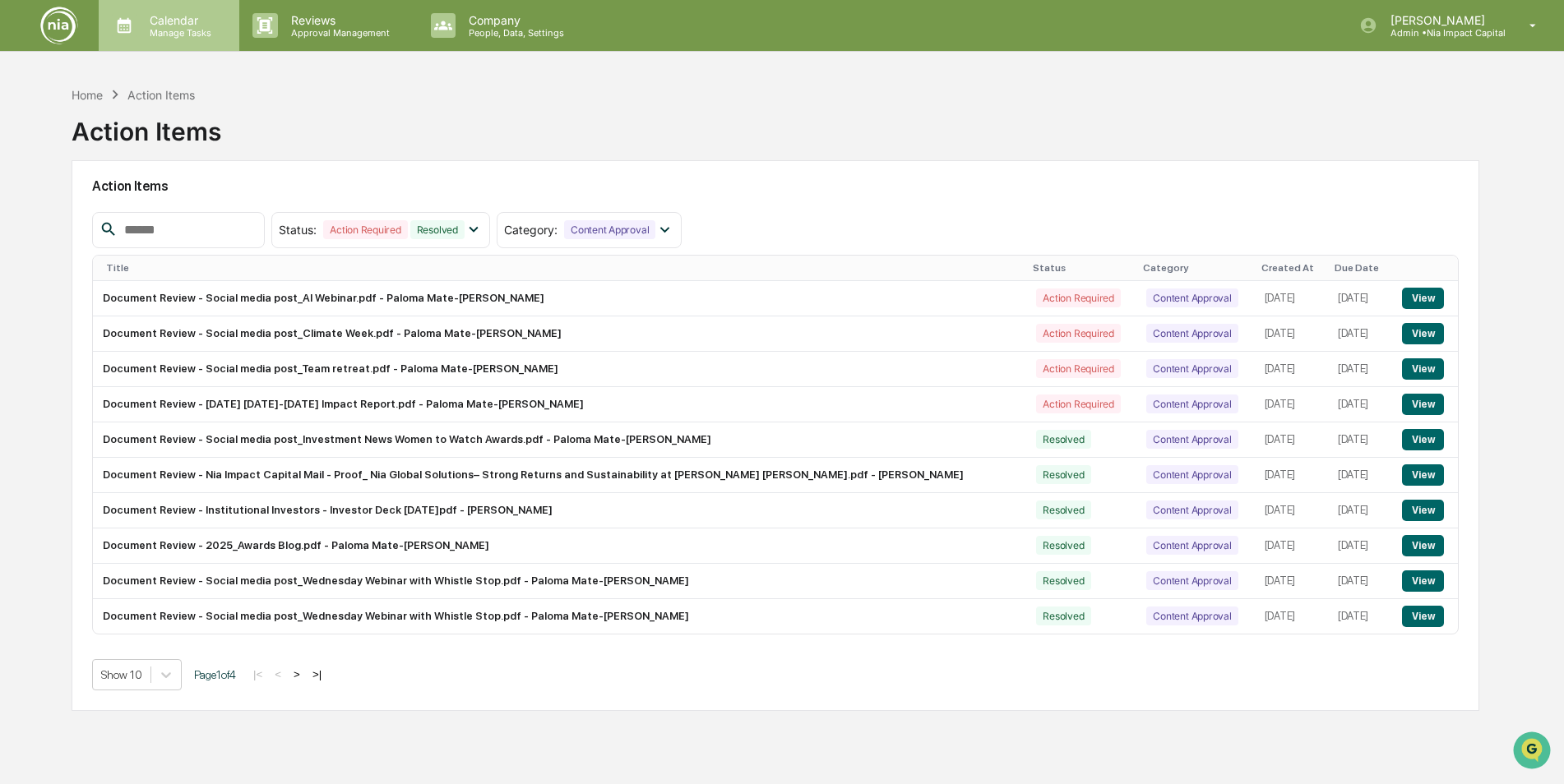
click at [202, 37] on p "Manage Tasks" at bounding box center [178, 33] width 83 height 11
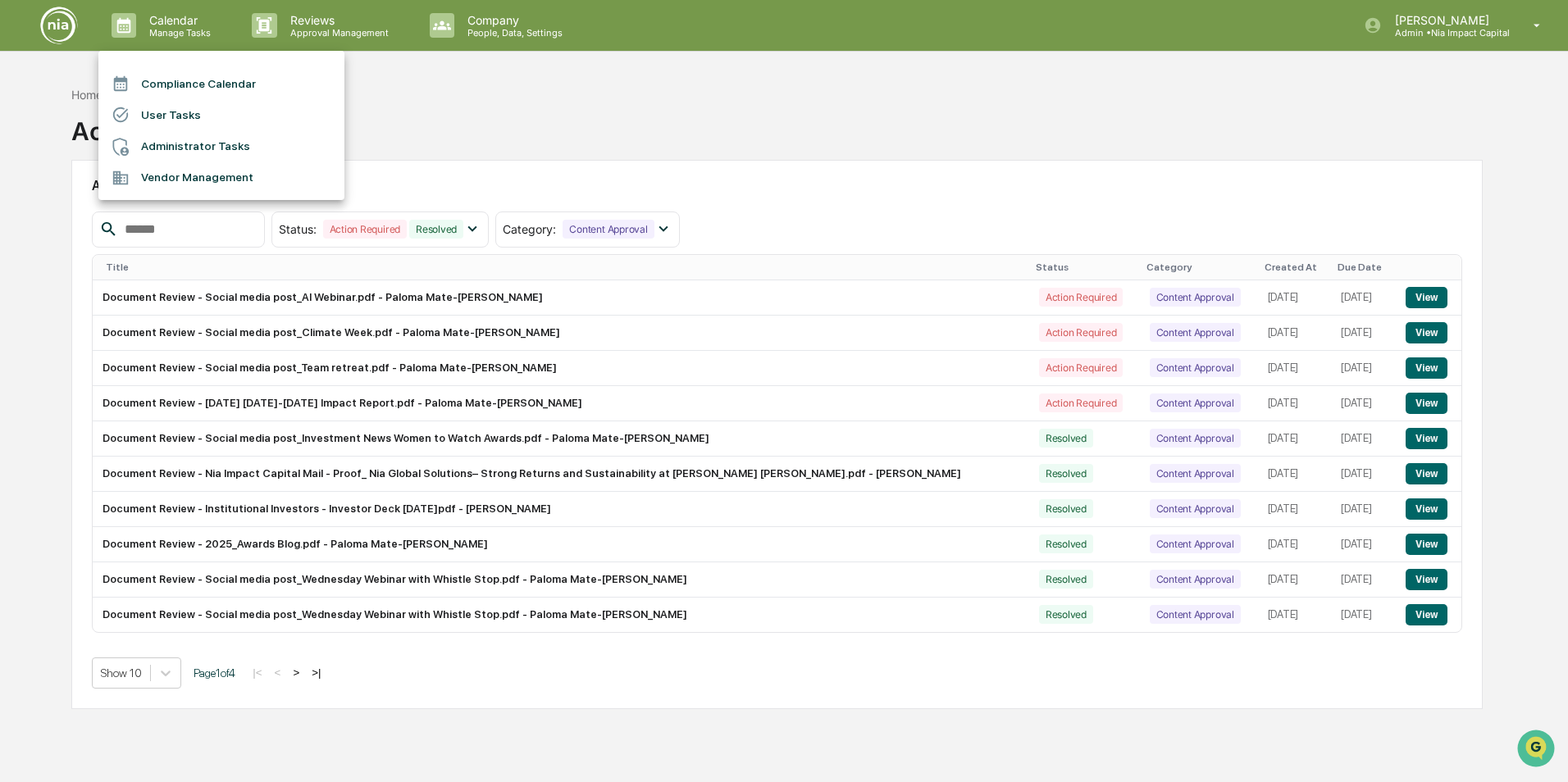
click at [217, 124] on li "User Tasks" at bounding box center [221, 114] width 246 height 31
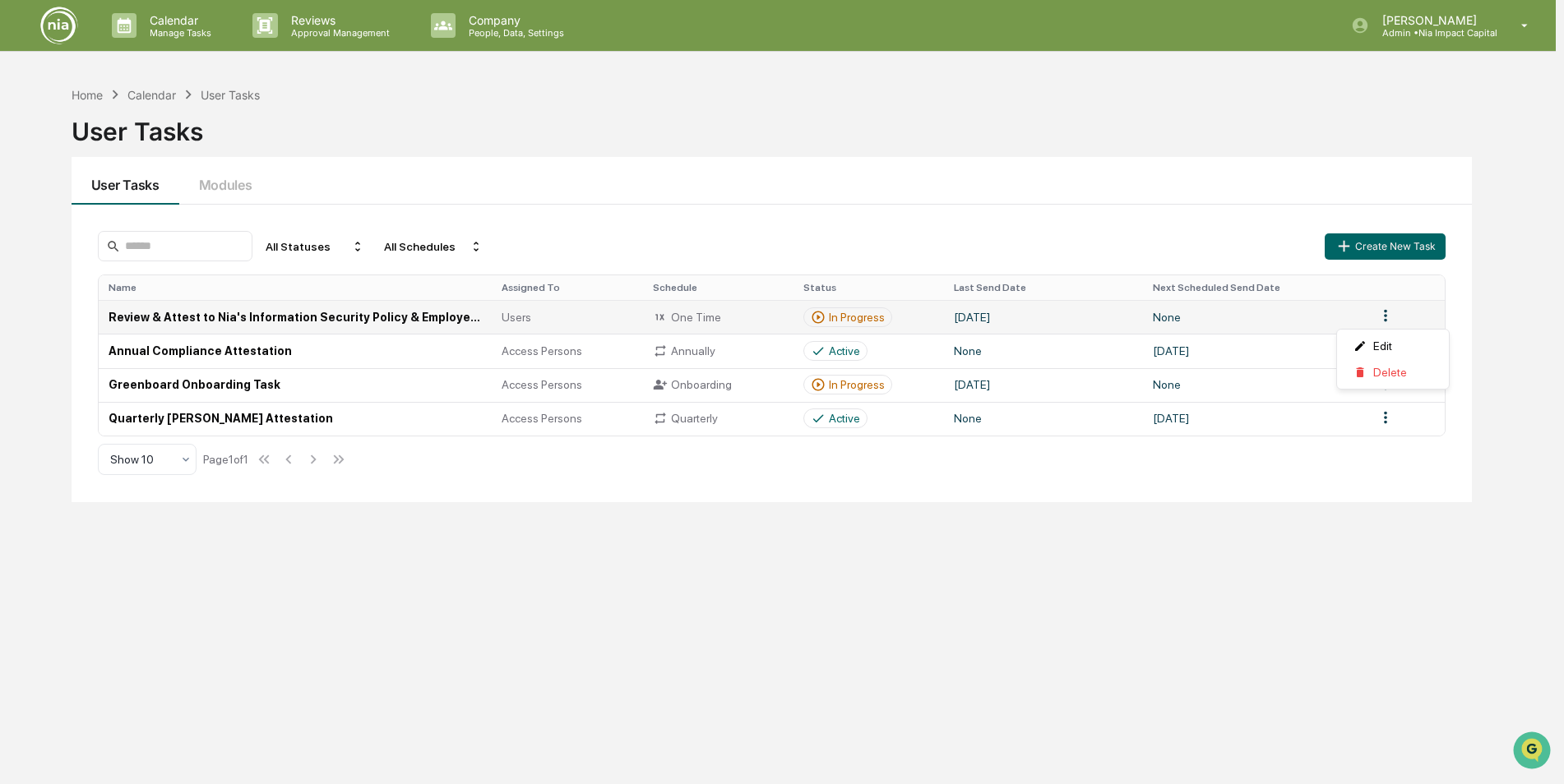
click at [1384, 314] on html "Calendar Manage Tasks Reviews Approval Management Company People, Data, Setting…" at bounding box center [782, 392] width 1564 height 784
click at [1391, 316] on html "Calendar Manage Tasks Reviews Approval Management Company People, Data, Setting…" at bounding box center [786, 392] width 1572 height 784
click at [1392, 316] on html "Calendar Manage Tasks Reviews Approval Management Company People, Data, Setting…" at bounding box center [782, 392] width 1564 height 784
click at [1392, 316] on html "Calendar Manage Tasks Reviews Approval Management Company People, Data, Setting…" at bounding box center [786, 392] width 1572 height 784
click at [456, 318] on td "Review & Attest to Nia's Information Security Policy & Employee Handbook" at bounding box center [296, 317] width 396 height 34
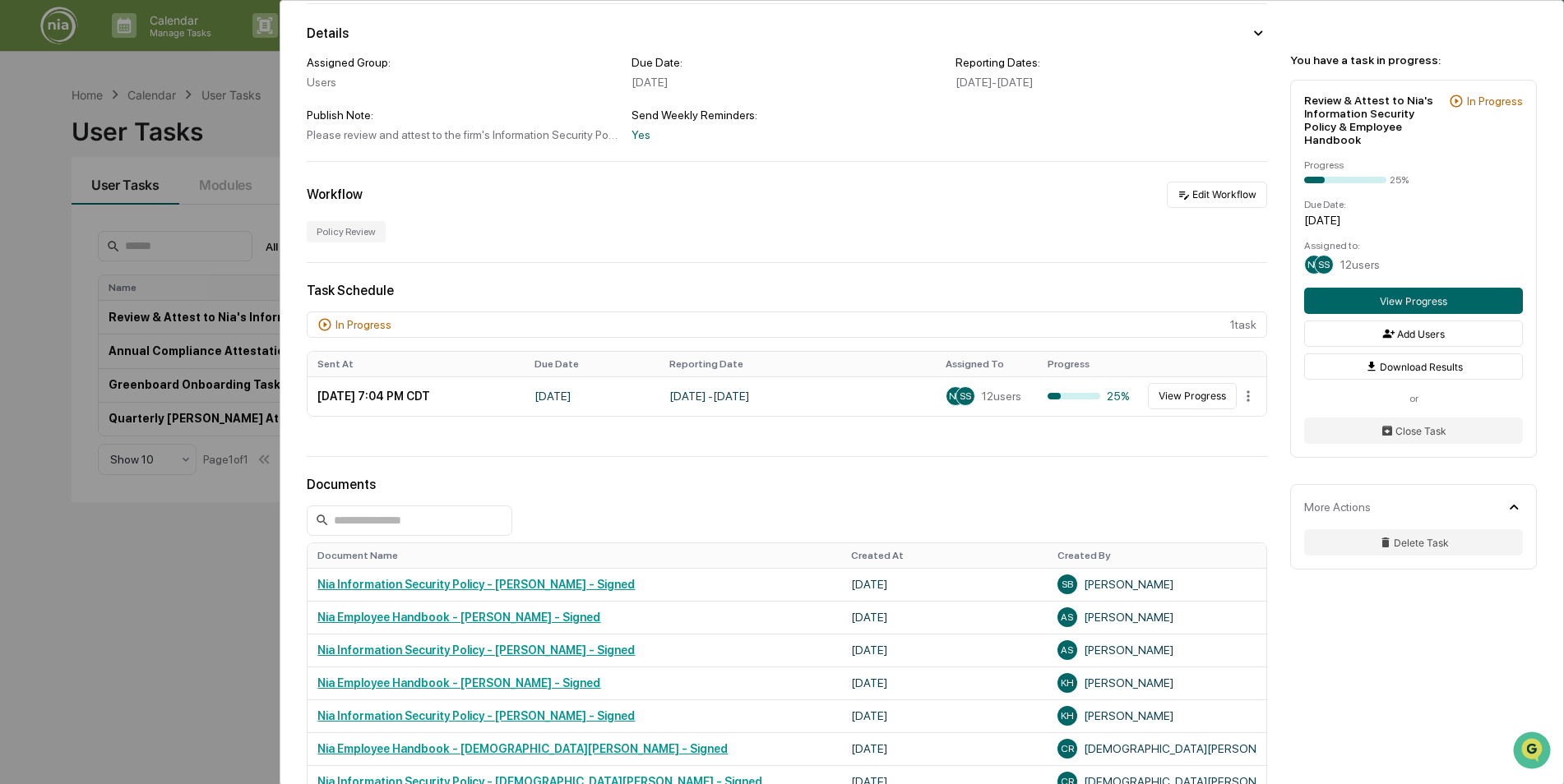
scroll to position [104, 0]
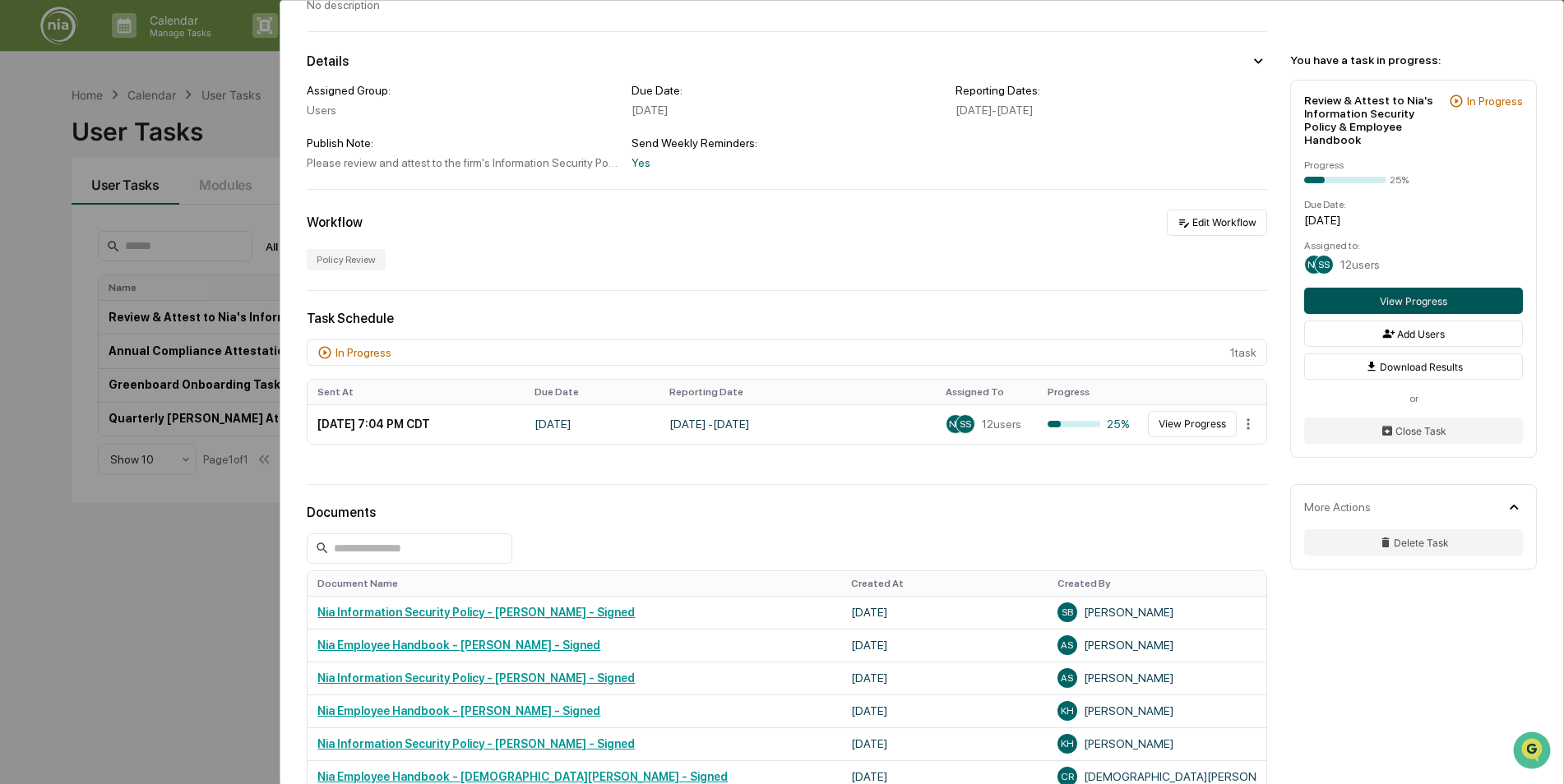
click at [1488, 287] on button "View Progress" at bounding box center [1413, 300] width 219 height 26
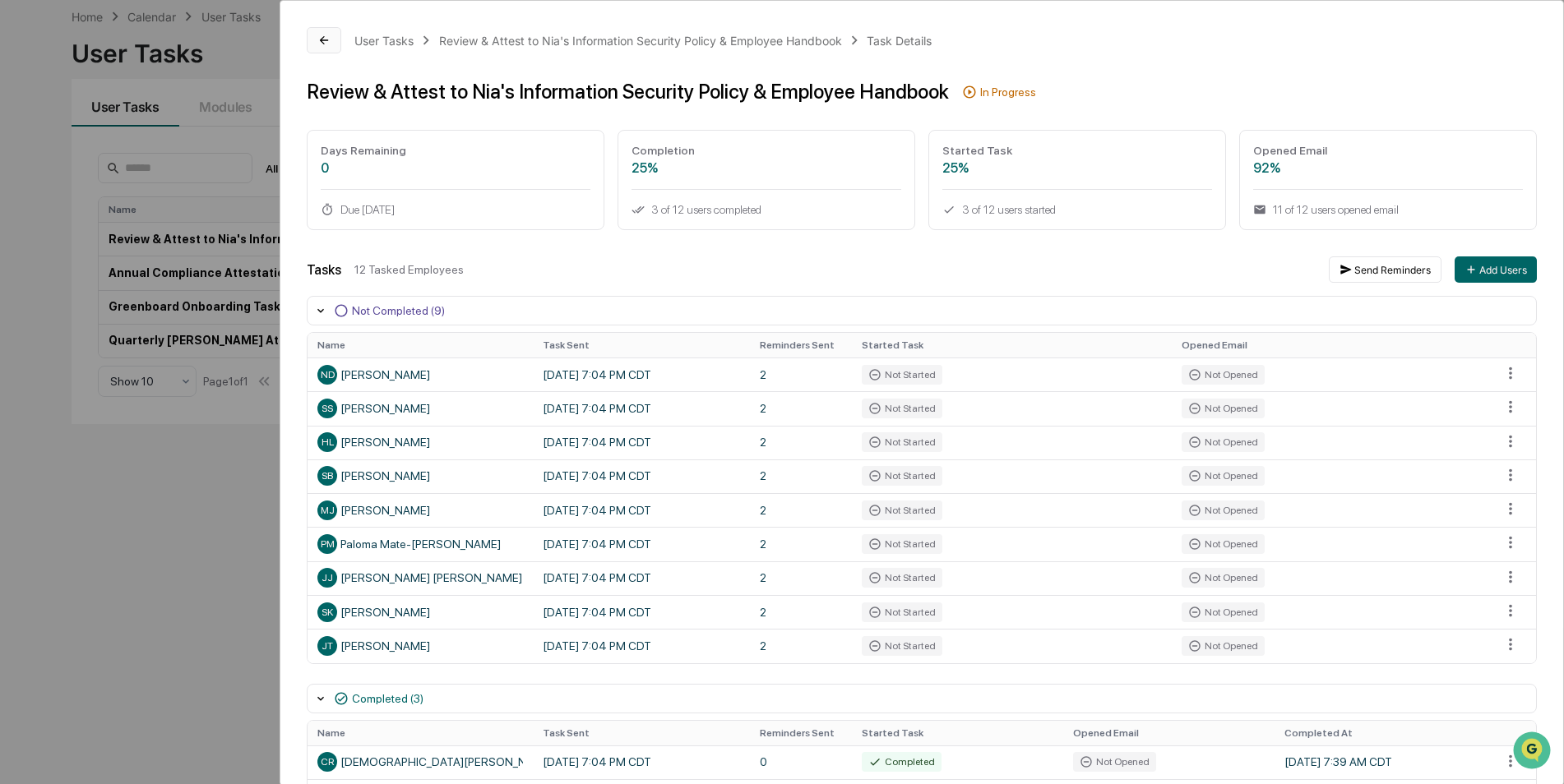
click at [332, 37] on button at bounding box center [324, 40] width 35 height 26
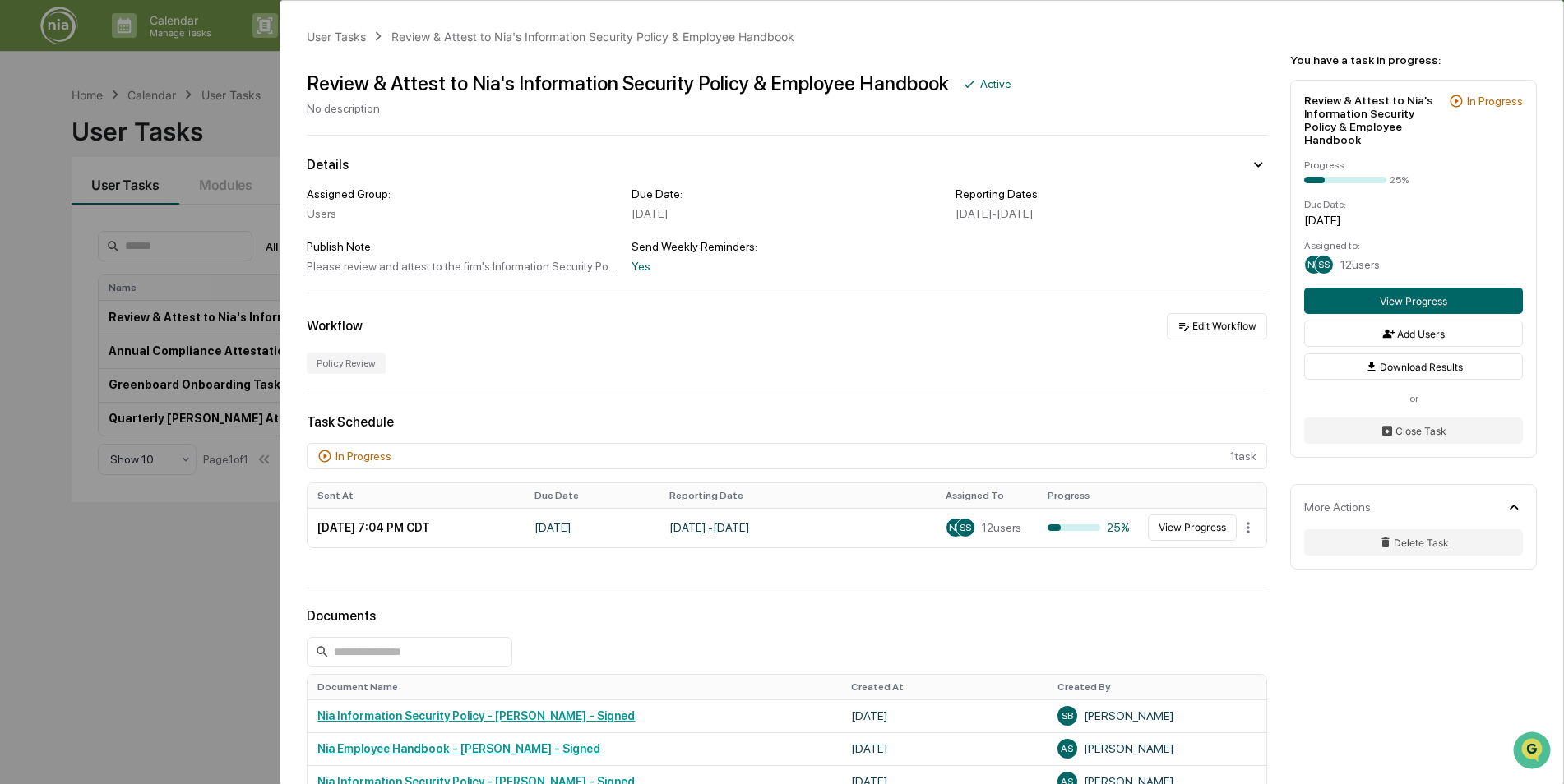
click at [83, 587] on div "User Tasks Review & Attest to Nia's Information Security Policy & Employee Hand…" at bounding box center [782, 392] width 1564 height 784
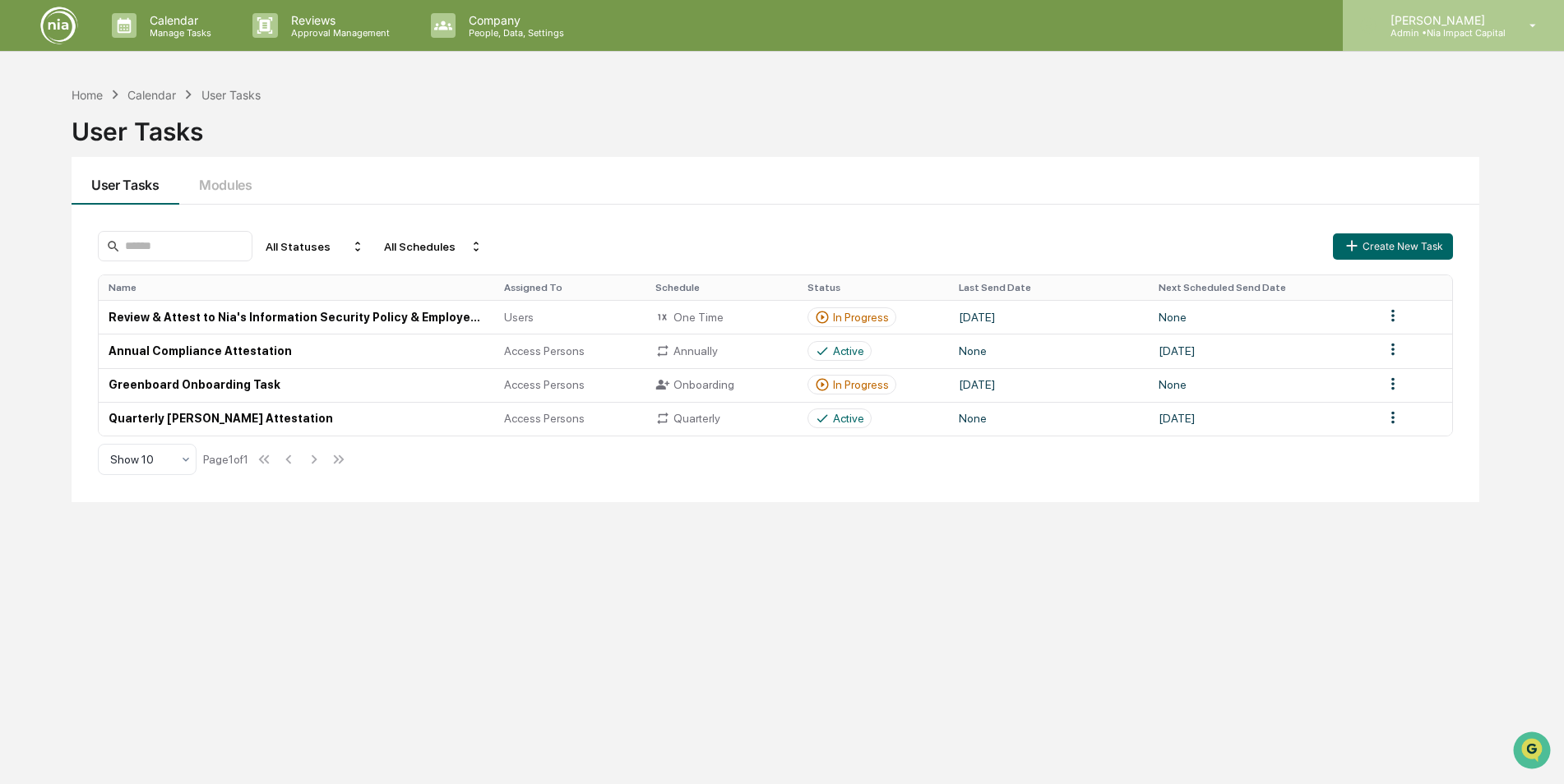
click at [1416, 16] on p "[PERSON_NAME]" at bounding box center [1440, 20] width 128 height 14
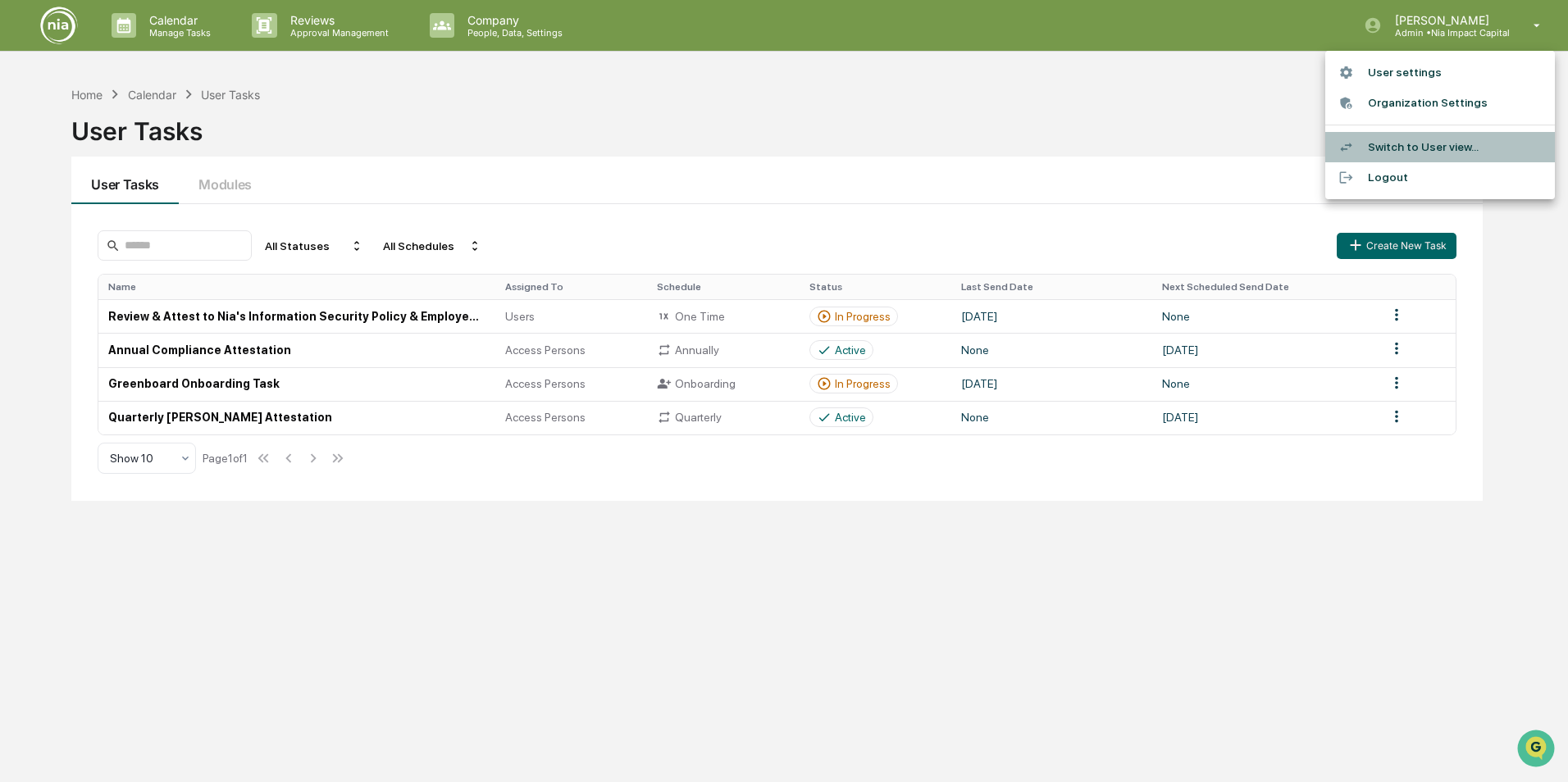
click at [1390, 149] on li "Switch to User view..." at bounding box center [1440, 147] width 230 height 31
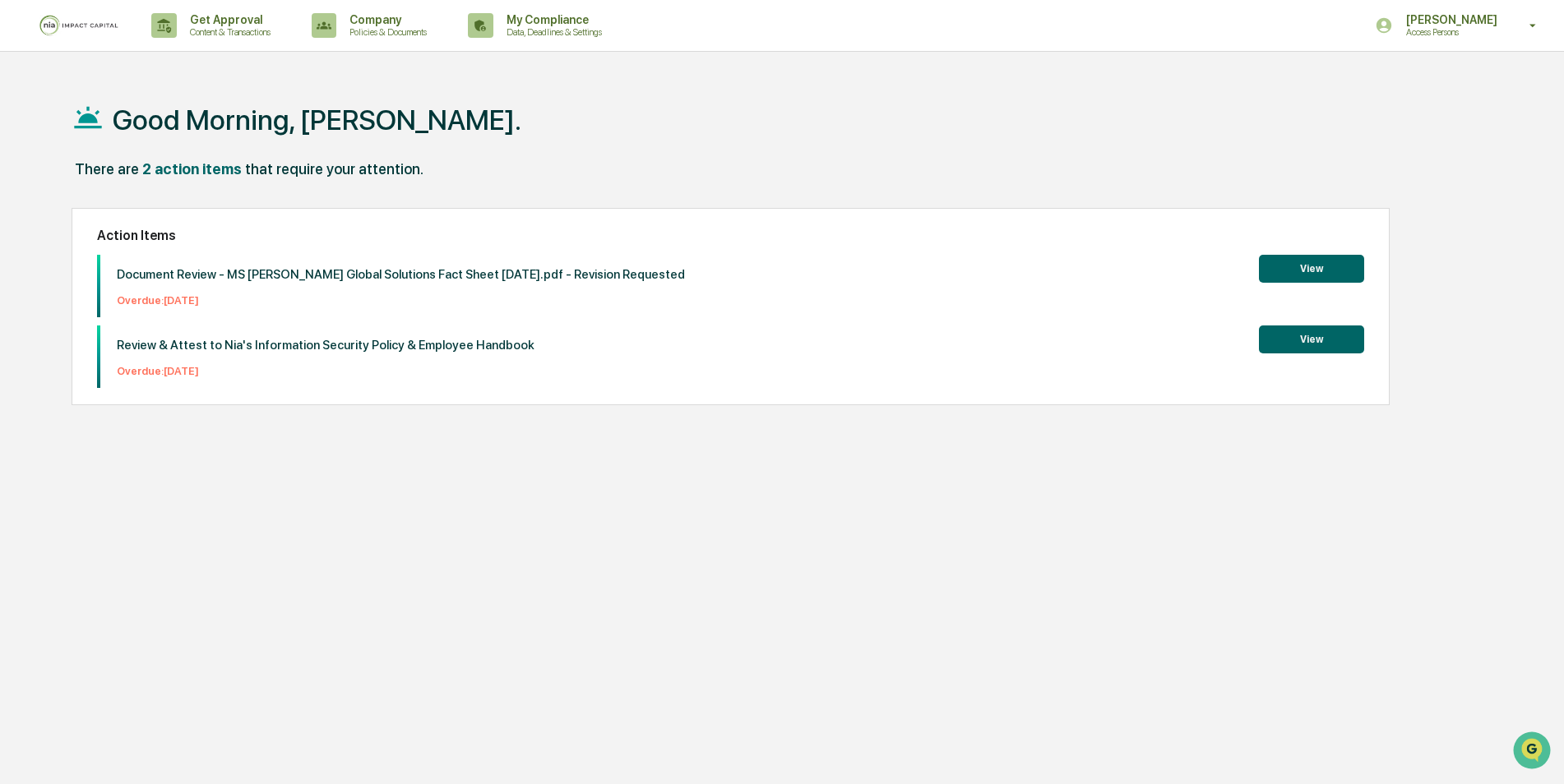
click at [1302, 339] on button "View" at bounding box center [1311, 340] width 105 height 28
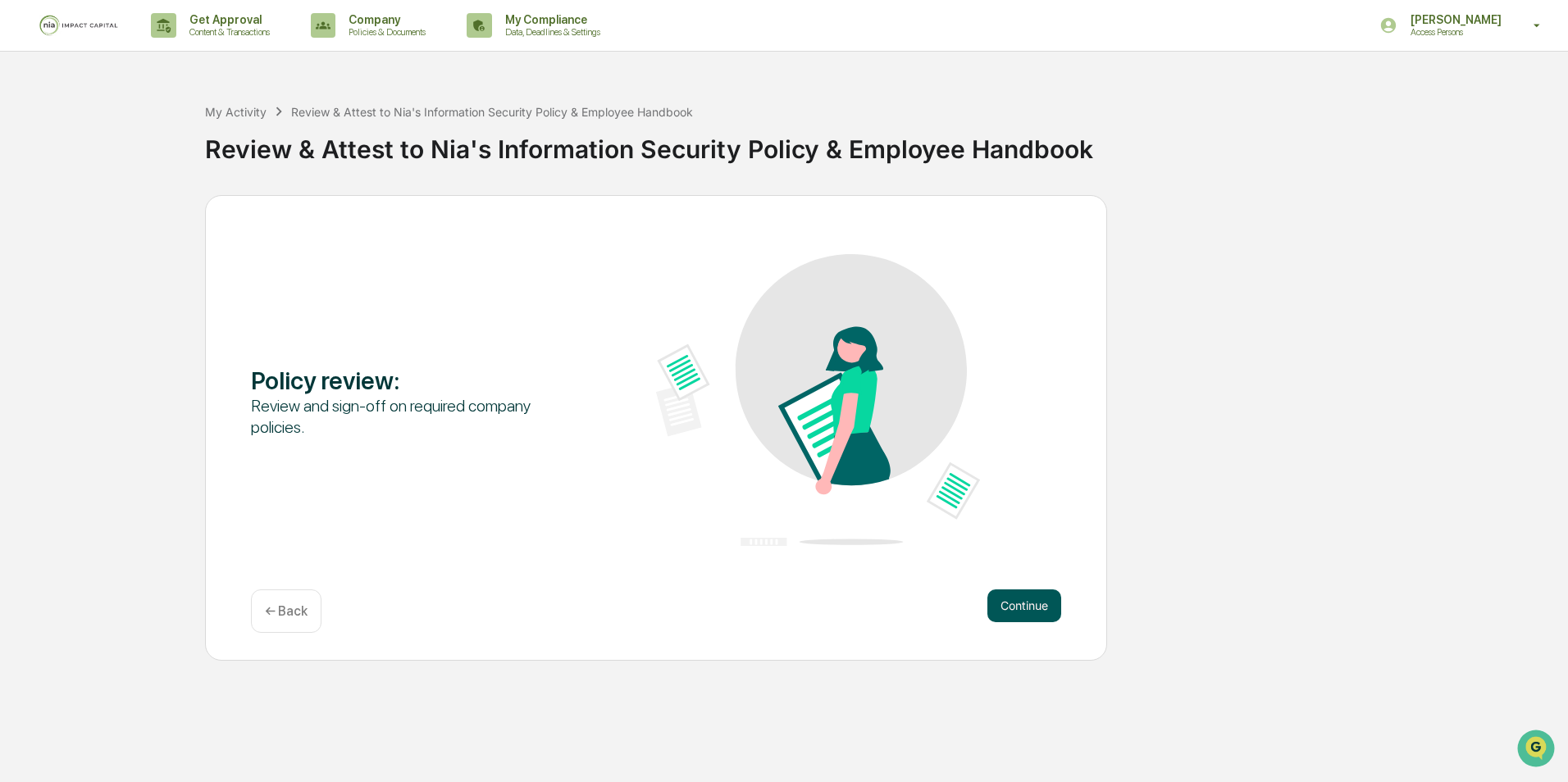
click at [1036, 607] on button "Continue" at bounding box center [1024, 606] width 74 height 33
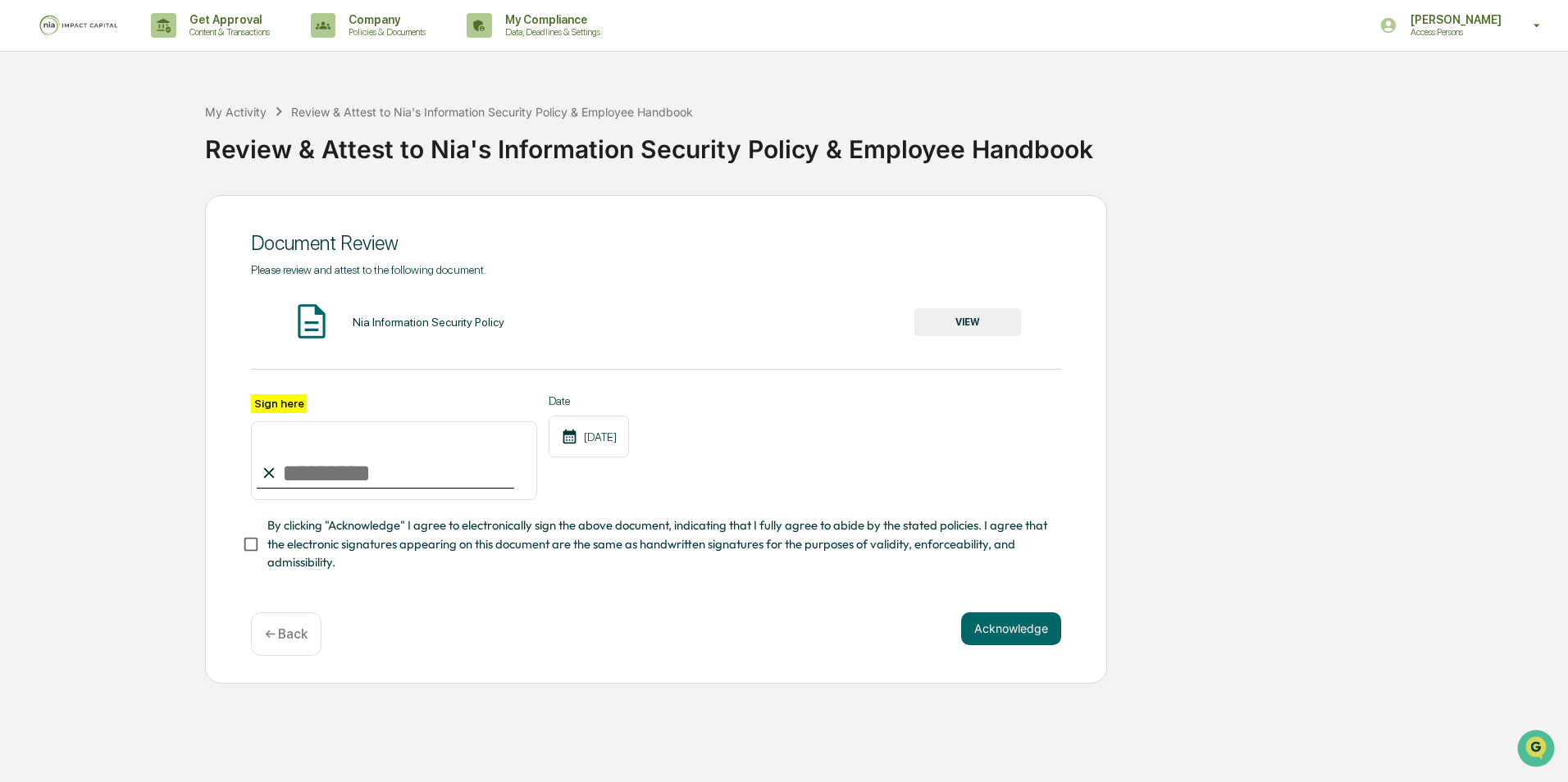
click at [991, 326] on button "VIEW" at bounding box center [968, 322] width 106 height 28
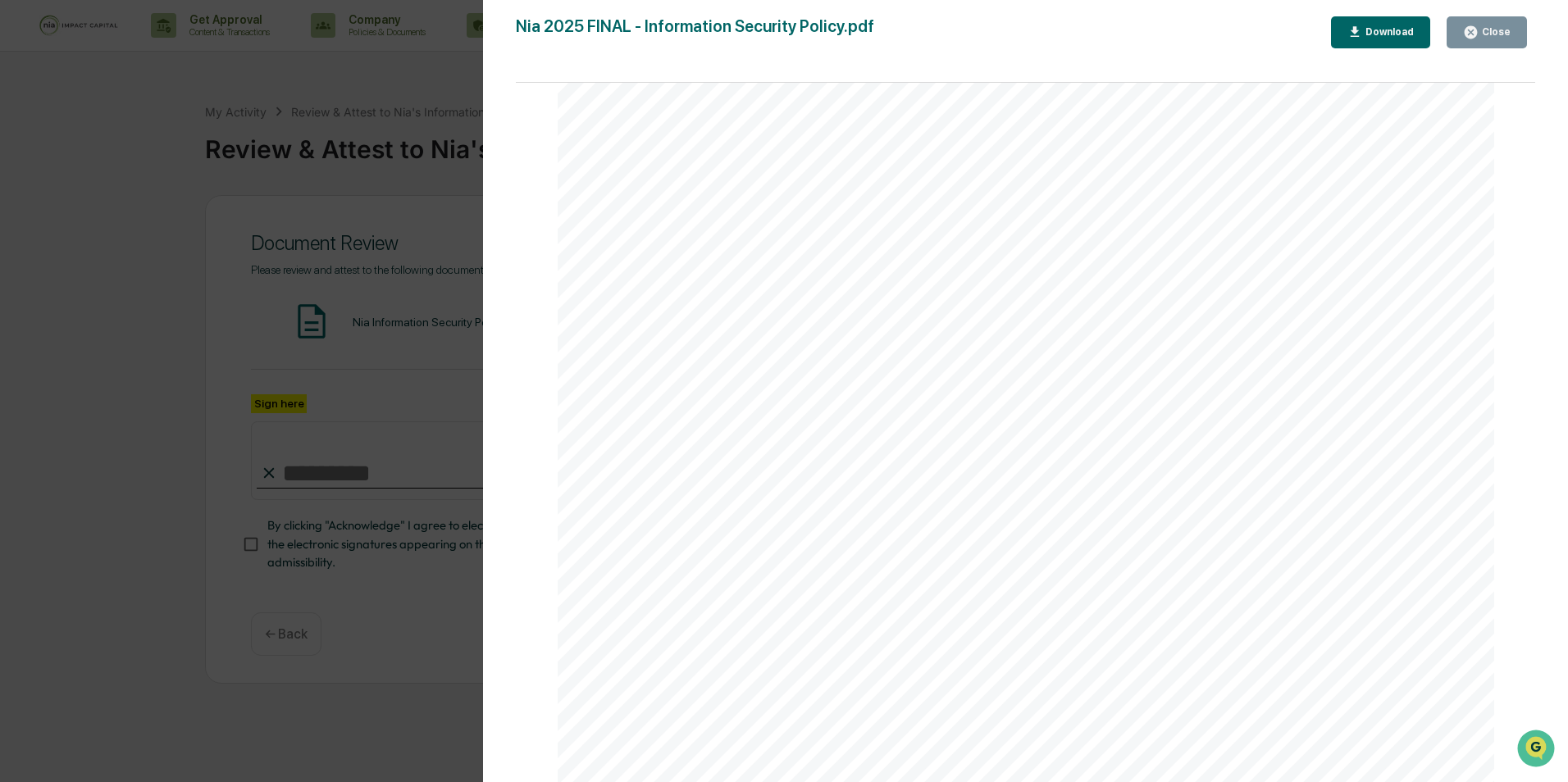
scroll to position [5575, 0]
drag, startPoint x: 25, startPoint y: 153, endPoint x: 84, endPoint y: 148, distance: 59.2
click at [25, 152] on div "Version History [DATE] 09:02 PM [PERSON_NAME] [DATE] 08:57 PM [PERSON_NAME] [DA…" at bounding box center [784, 391] width 1568 height 782
